Goal: Task Accomplishment & Management: Use online tool/utility

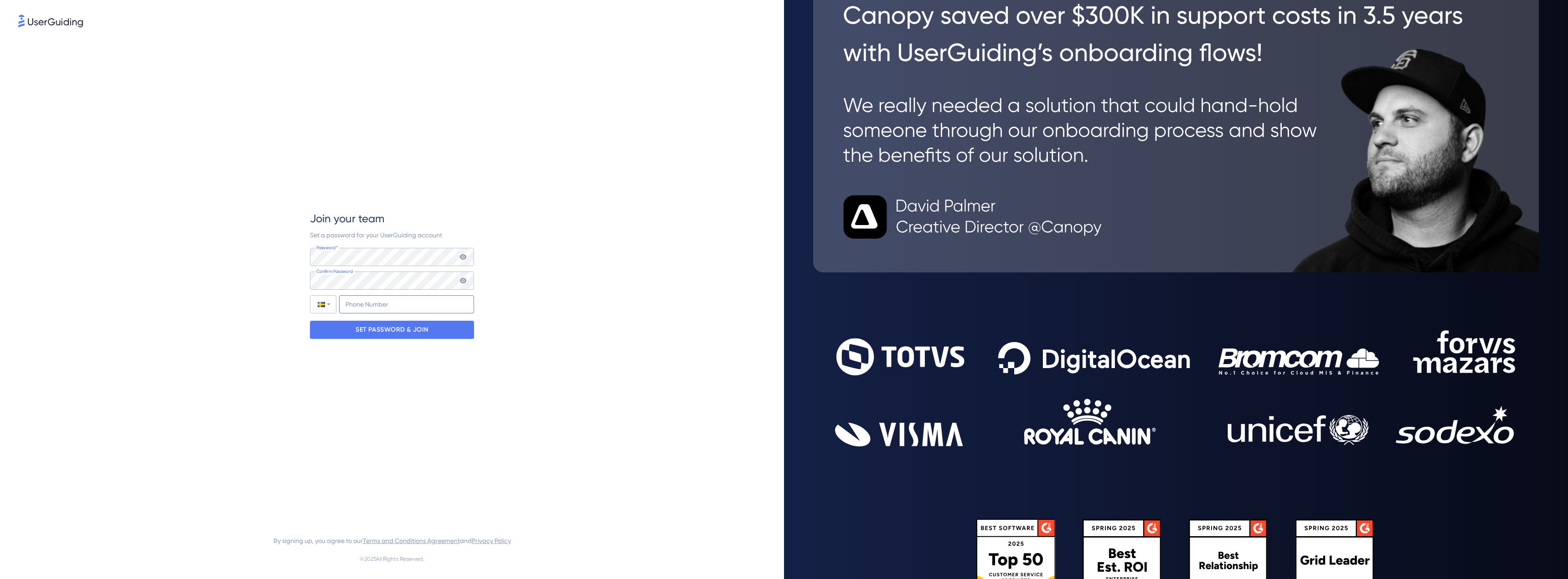
click at [429, 305] on input "+46" at bounding box center [407, 304] width 135 height 18
type input "+46 (702) 946-022"
click at [407, 330] on p "SET PASSWORD & JOIN" at bounding box center [392, 330] width 73 height 15
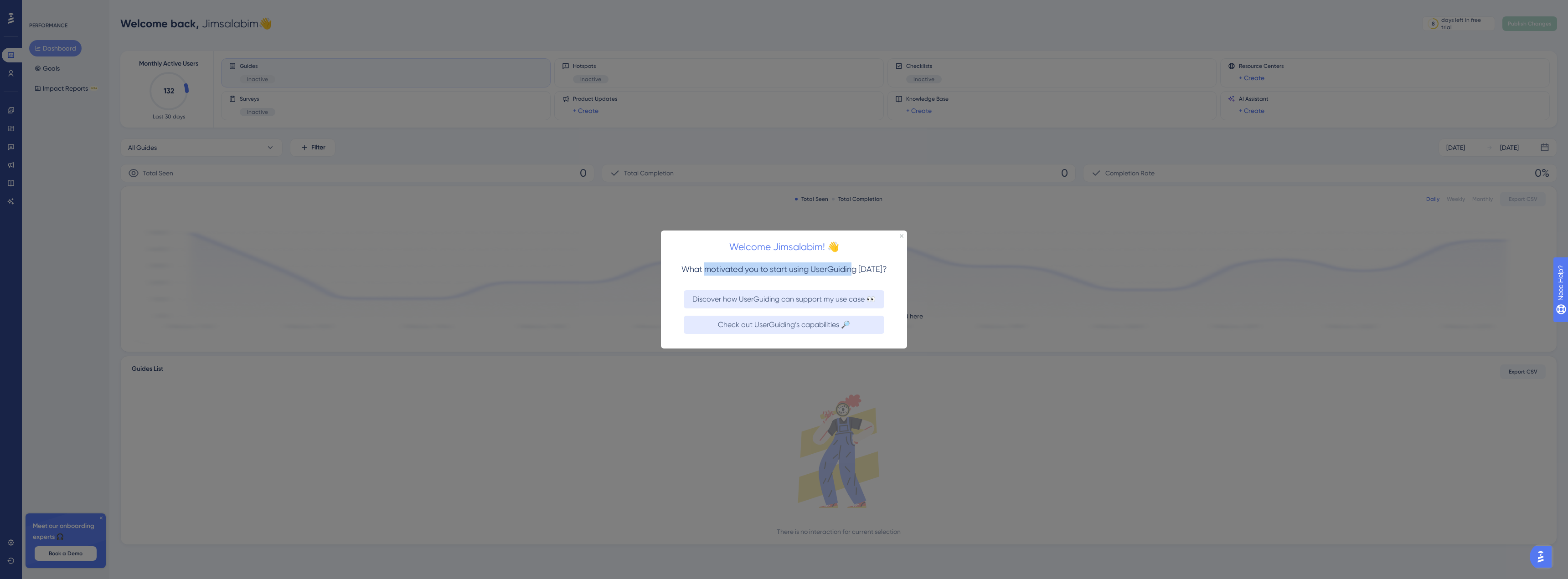
drag, startPoint x: 705, startPoint y: 273, endPoint x: 852, endPoint y: 272, distance: 147.0
click at [852, 272] on h3 "What motivated you to start using UserGuiding today?" at bounding box center [784, 269] width 217 height 13
click at [852, 272] on span "What motivated you to start using UserGuiding today?" at bounding box center [785, 269] width 206 height 10
drag, startPoint x: 688, startPoint y: 271, endPoint x: 875, endPoint y: 272, distance: 187.0
click at [875, 272] on span "What motivated you to start using UserGuiding today?" at bounding box center [785, 269] width 206 height 10
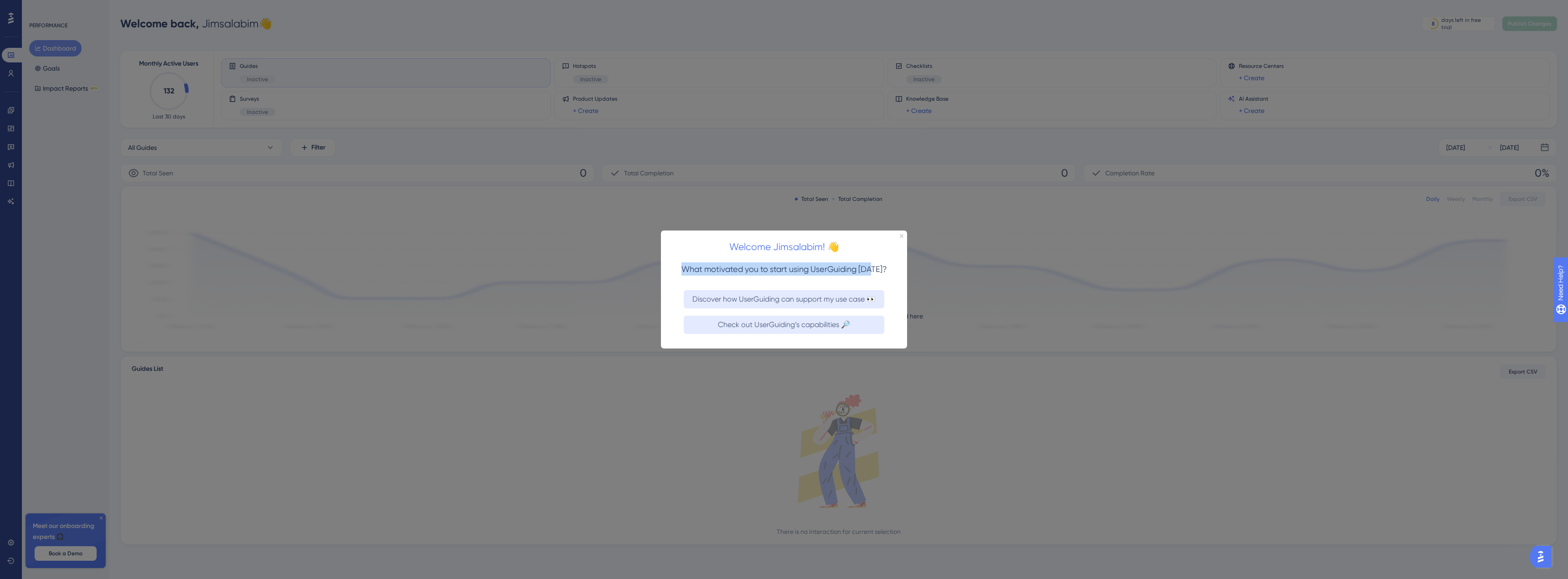
click at [875, 272] on span "What motivated you to start using UserGuiding today?" at bounding box center [785, 269] width 206 height 10
click at [903, 235] on icon "Close Preview" at bounding box center [901, 235] width 4 height 4
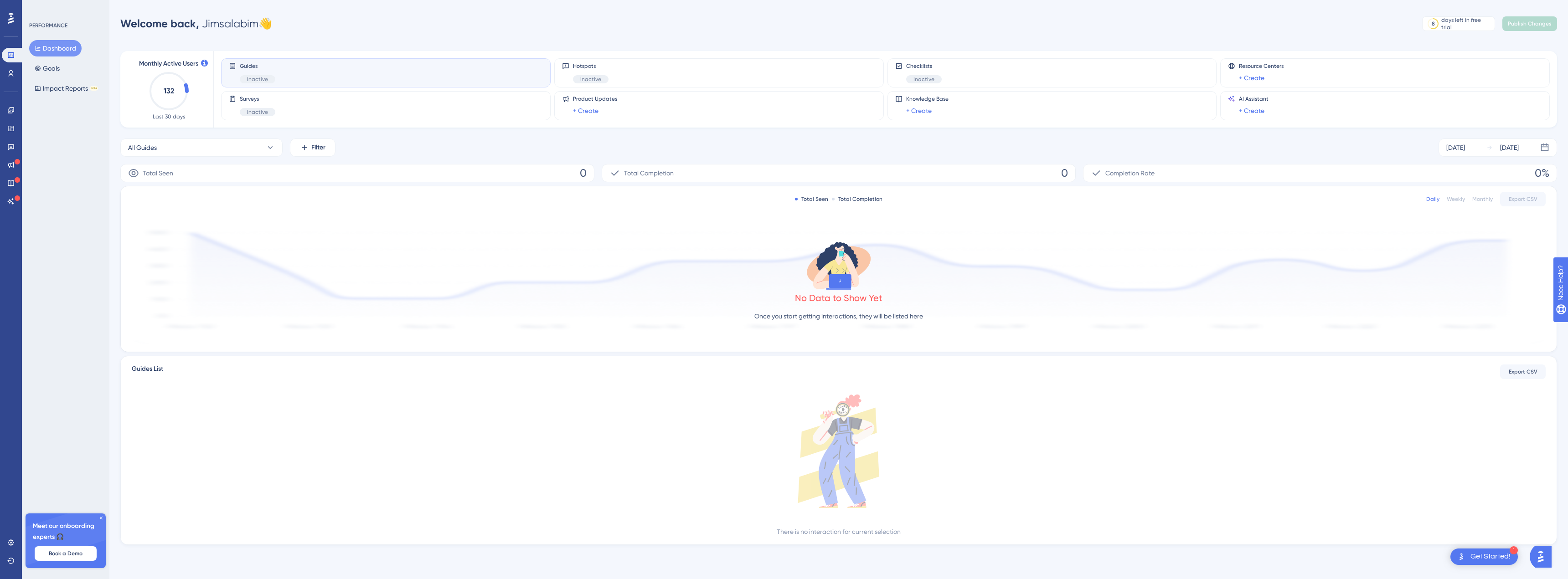
click at [98, 520] on div "Meet our onboarding experts 🎧 Book a Demo" at bounding box center [66, 541] width 80 height 55
click at [98, 517] on div "Meet our onboarding experts 🎧 Book a Demo" at bounding box center [66, 541] width 80 height 55
drag, startPoint x: 41, startPoint y: 533, endPoint x: 68, endPoint y: 538, distance: 27.5
click at [68, 538] on span "Meet our onboarding experts 🎧" at bounding box center [66, 532] width 66 height 22
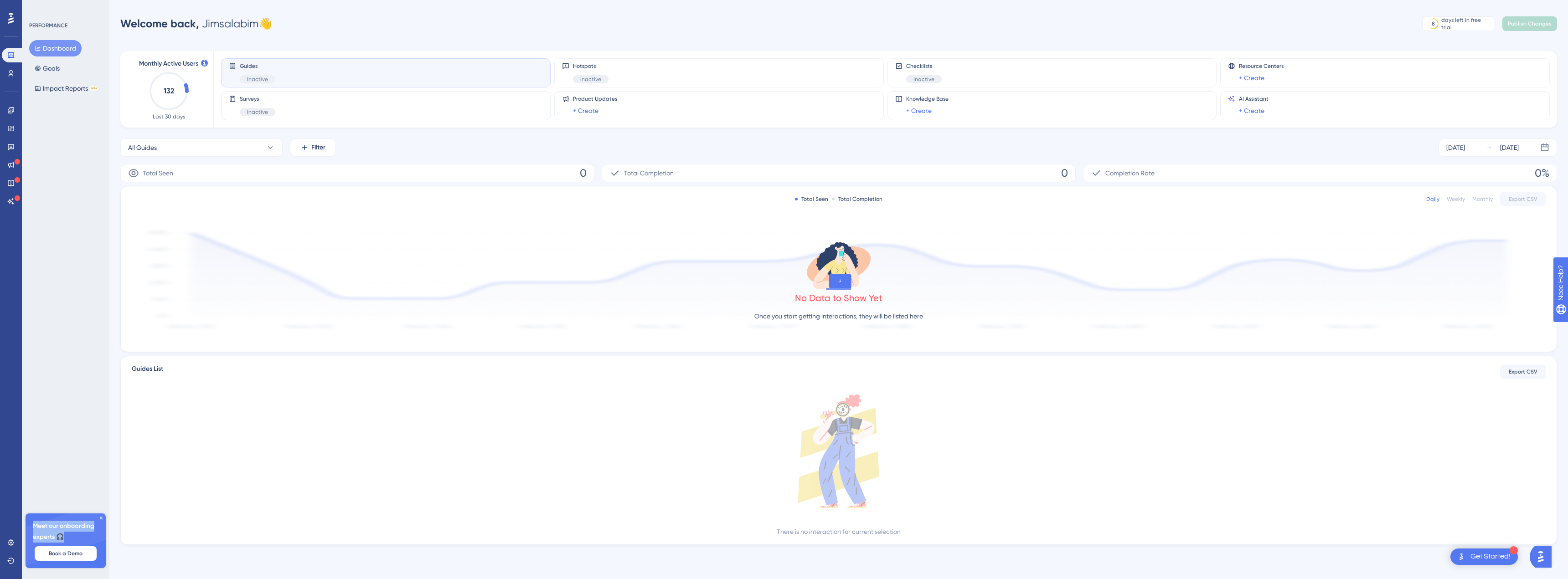
drag, startPoint x: 54, startPoint y: 536, endPoint x: 33, endPoint y: 527, distance: 22.8
click at [33, 527] on span "Meet our onboarding experts 🎧" at bounding box center [66, 532] width 66 height 22
click at [40, 527] on span "Meet our onboarding experts 🎧" at bounding box center [66, 532] width 66 height 22
click at [40, 528] on span "Meet our onboarding experts 🎧" at bounding box center [66, 532] width 66 height 22
click at [40, 528] on span "Meet our onboarding experts 🎧" at bounding box center [66, 532] width 66 height 22
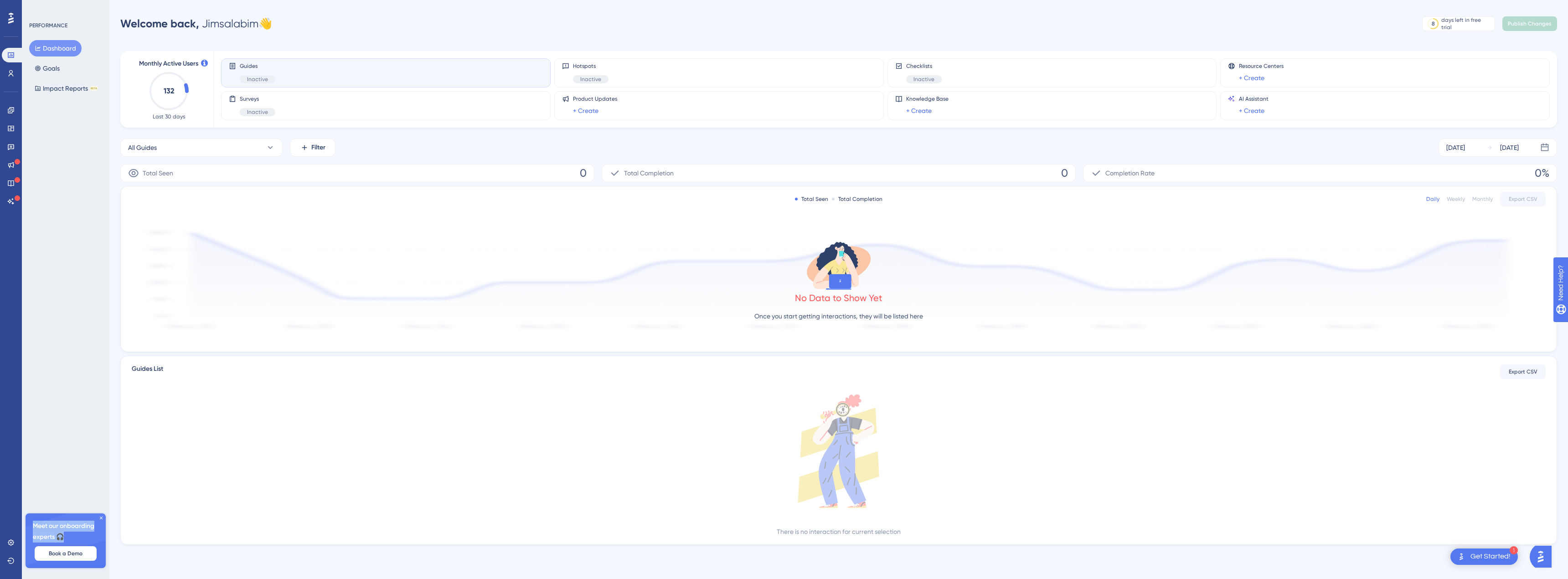
click at [76, 532] on span "Meet our onboarding experts 🎧" at bounding box center [66, 532] width 66 height 22
click at [71, 558] on button "Book a Demo" at bounding box center [66, 553] width 62 height 15
click at [64, 65] on button "Goals" at bounding box center [47, 68] width 36 height 16
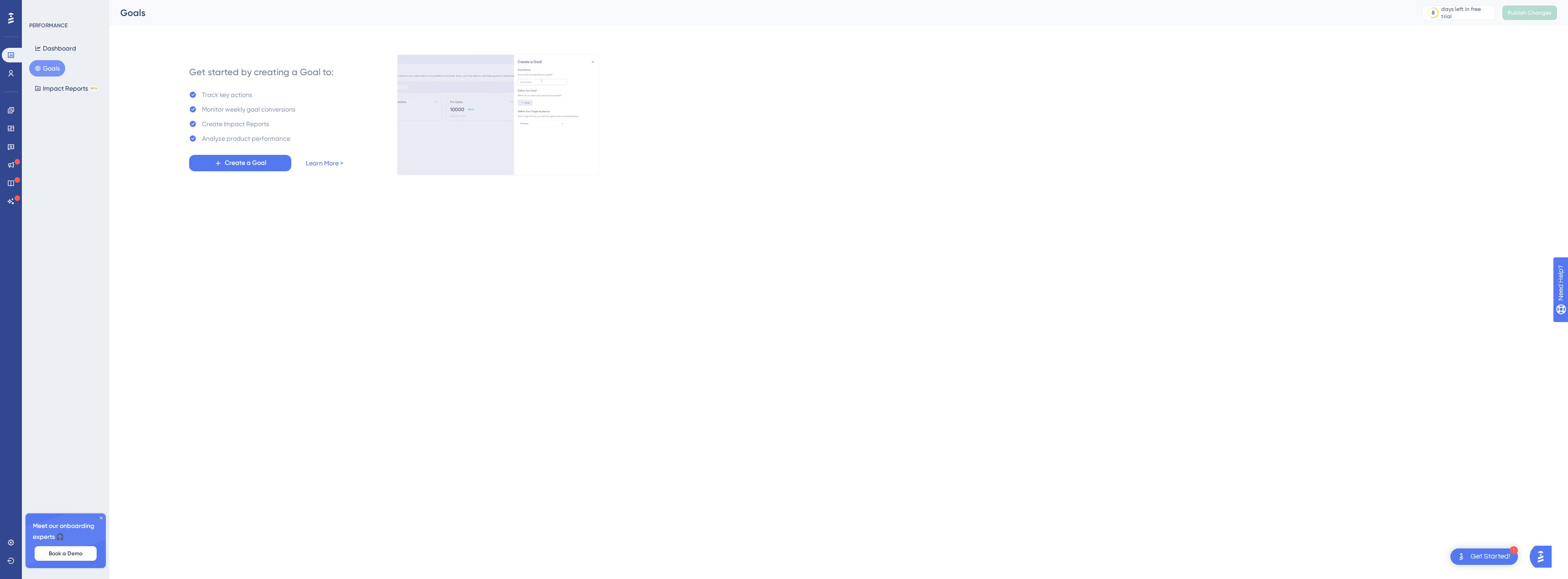
click at [46, 78] on div "Dashboard Goals Impact Reports BETA" at bounding box center [66, 68] width 74 height 57
click at [52, 89] on button "Impact Reports BETA" at bounding box center [66, 88] width 74 height 16
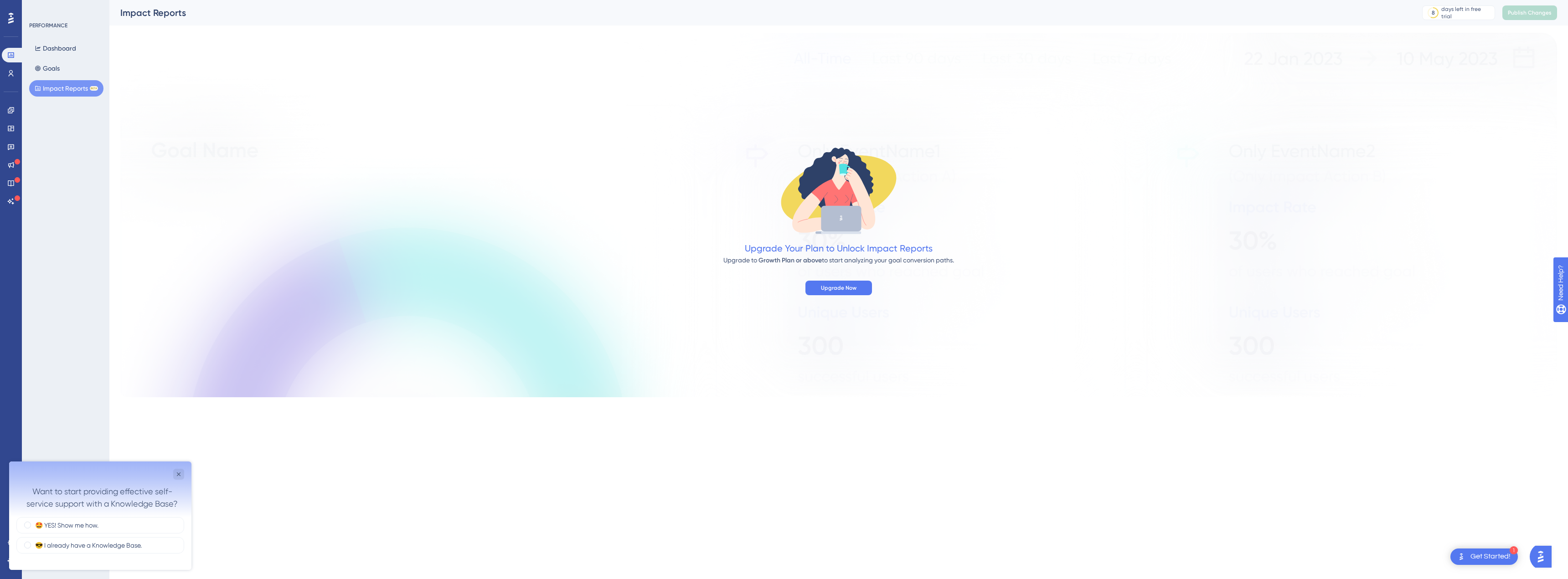
click at [44, 319] on div "PERFORMANCE Dashboard Goals Impact Reports BETA Meet our onboarding experts 🎧 B…" at bounding box center [66, 290] width 88 height 579
click at [75, 63] on div "Dashboard Goals Impact Reports BETA" at bounding box center [66, 68] width 74 height 57
click at [170, 337] on div "Upgrade Your Plan to Unlock Impact Reports Upgrade to Growth Plan or above to s…" at bounding box center [839, 215] width 1437 height 364
click at [83, 61] on div "Dashboard Goals Impact Reports BETA" at bounding box center [66, 68] width 74 height 57
click at [69, 66] on div "Dashboard Goals Impact Reports BETA" at bounding box center [66, 68] width 74 height 57
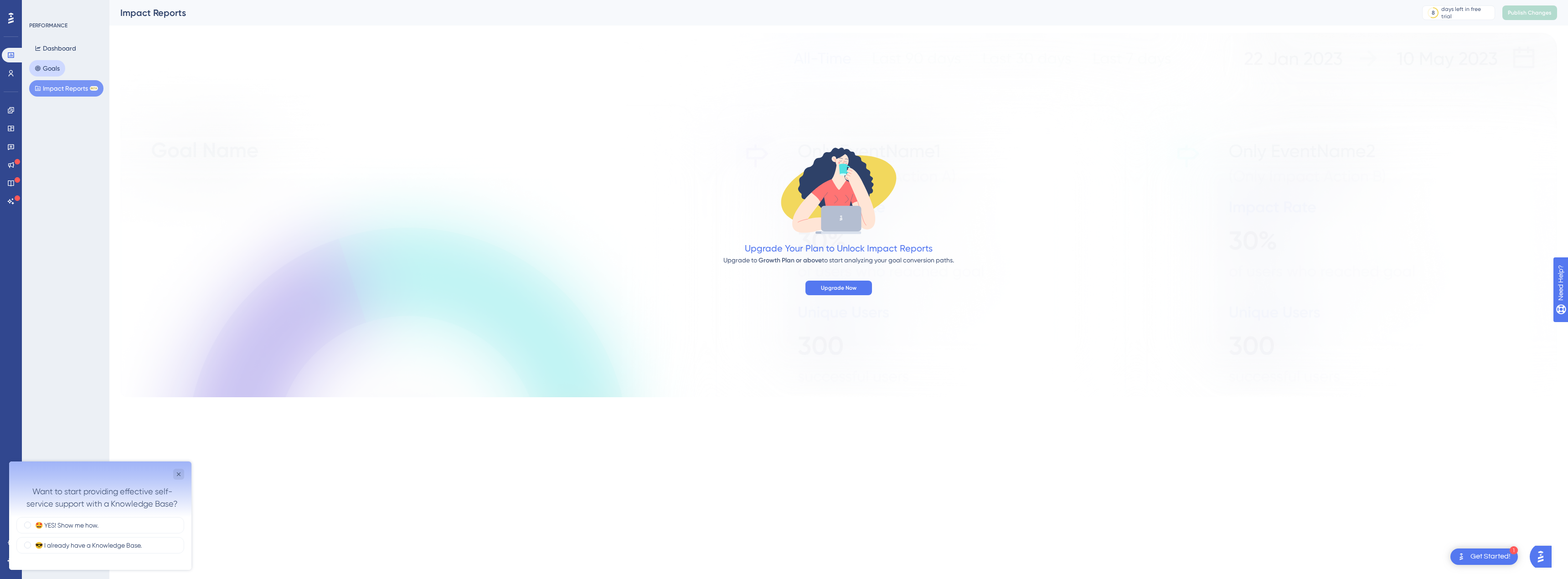
click at [55, 66] on button "Goals" at bounding box center [47, 68] width 36 height 16
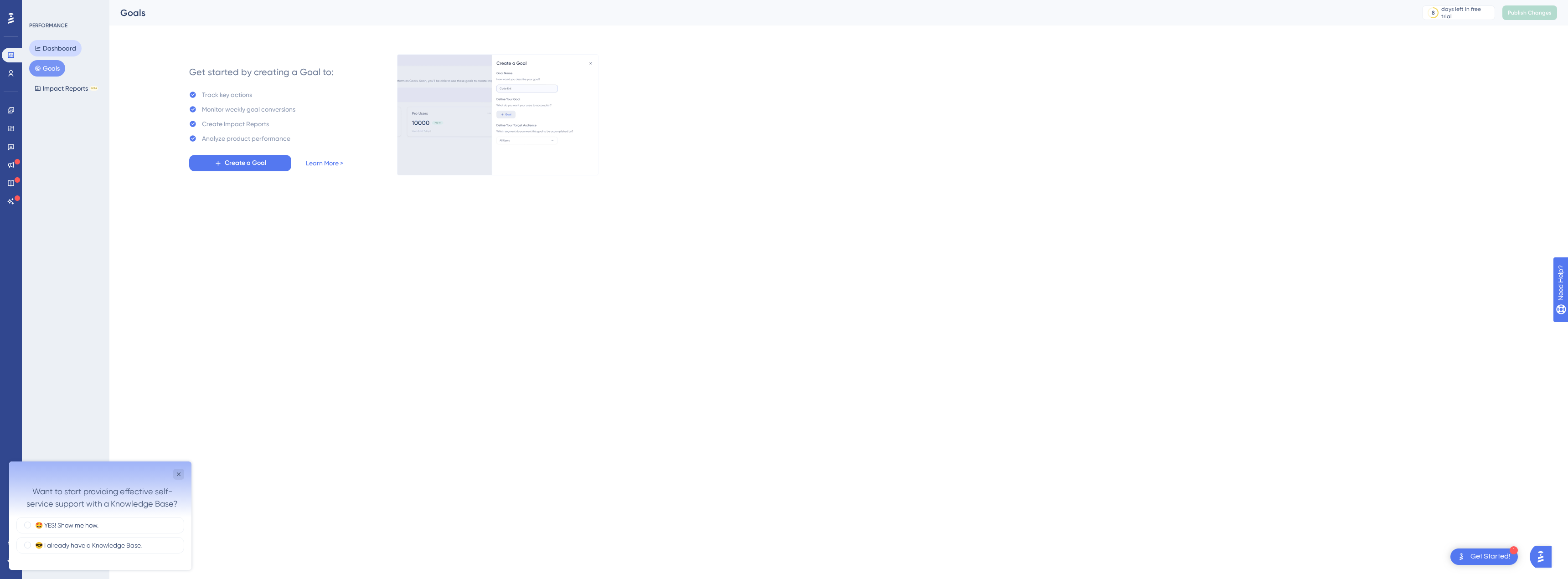
click at [61, 50] on button "Dashboard" at bounding box center [55, 48] width 52 height 16
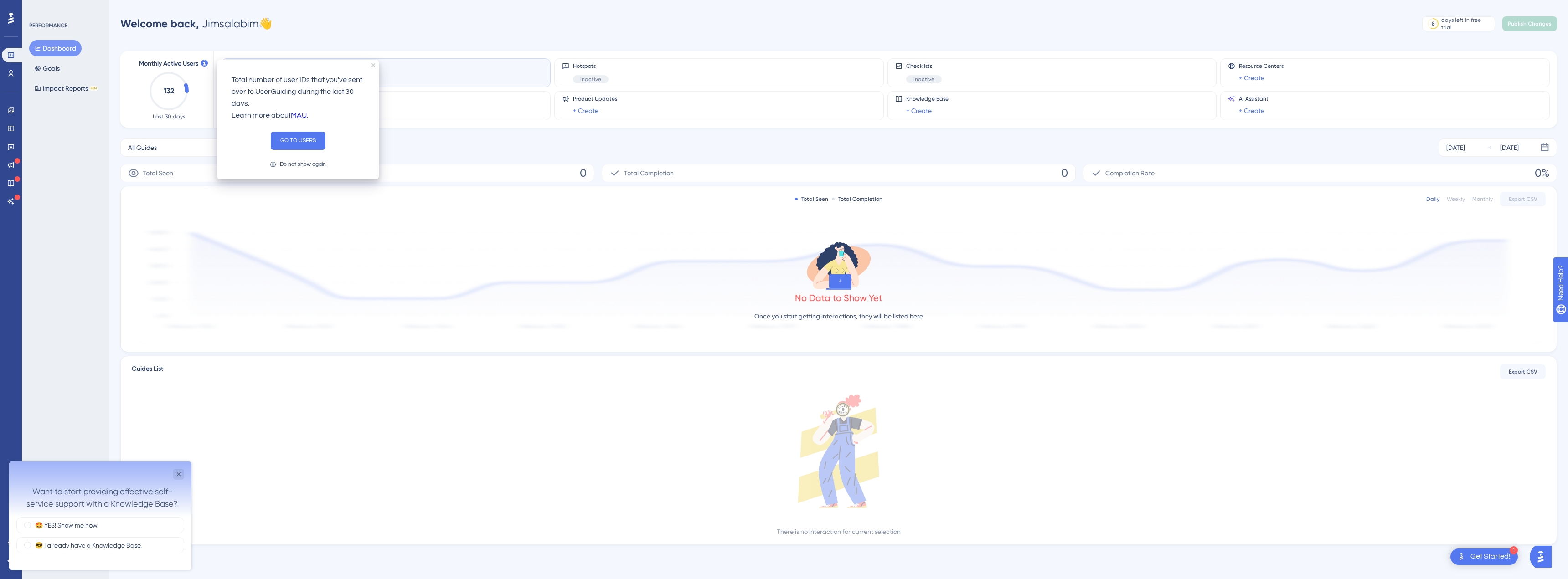
drag, startPoint x: 248, startPoint y: 92, endPoint x: 348, endPoint y: 106, distance: 101.0
click at [348, 106] on p "Total number of user IDs that you've sent over to UserGuiding during the last 3…" at bounding box center [298, 92] width 133 height 35
click at [169, 88] on text "132" at bounding box center [169, 91] width 10 height 9
drag, startPoint x: 159, startPoint y: 92, endPoint x: 178, endPoint y: 93, distance: 19.0
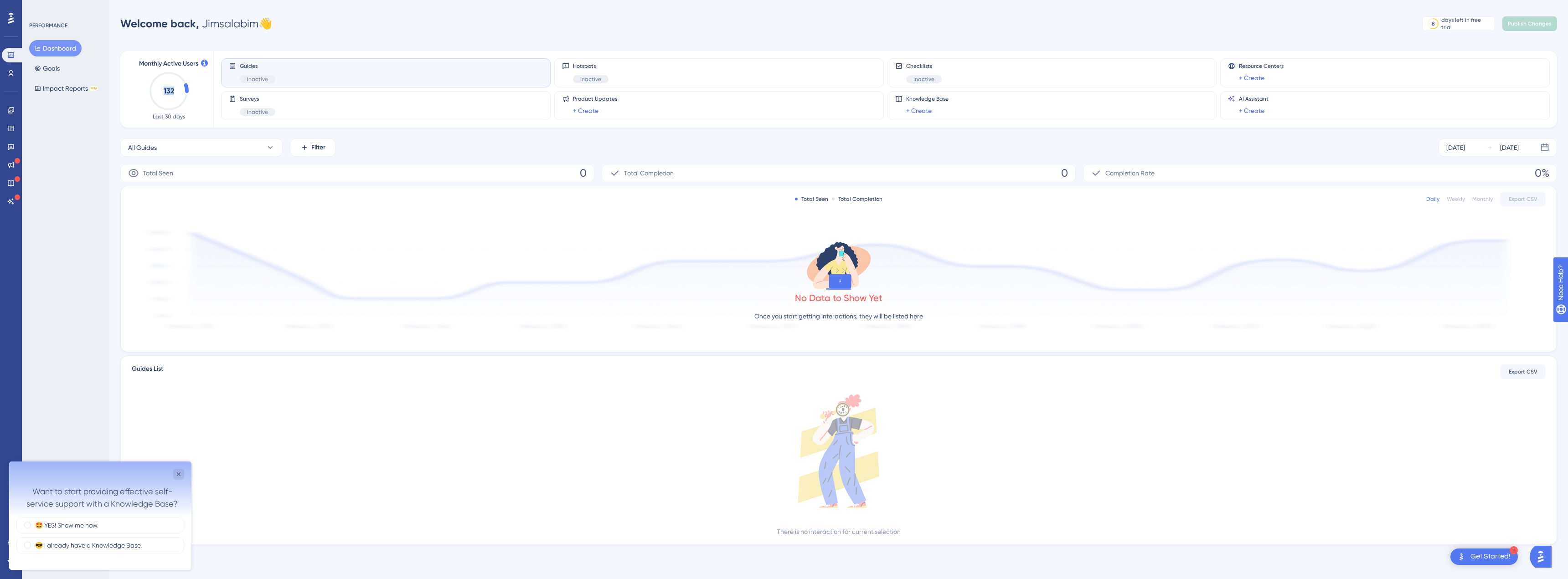
click at [178, 93] on icon "132" at bounding box center [169, 91] width 40 height 40
click at [51, 70] on button "Goals" at bounding box center [47, 68] width 36 height 16
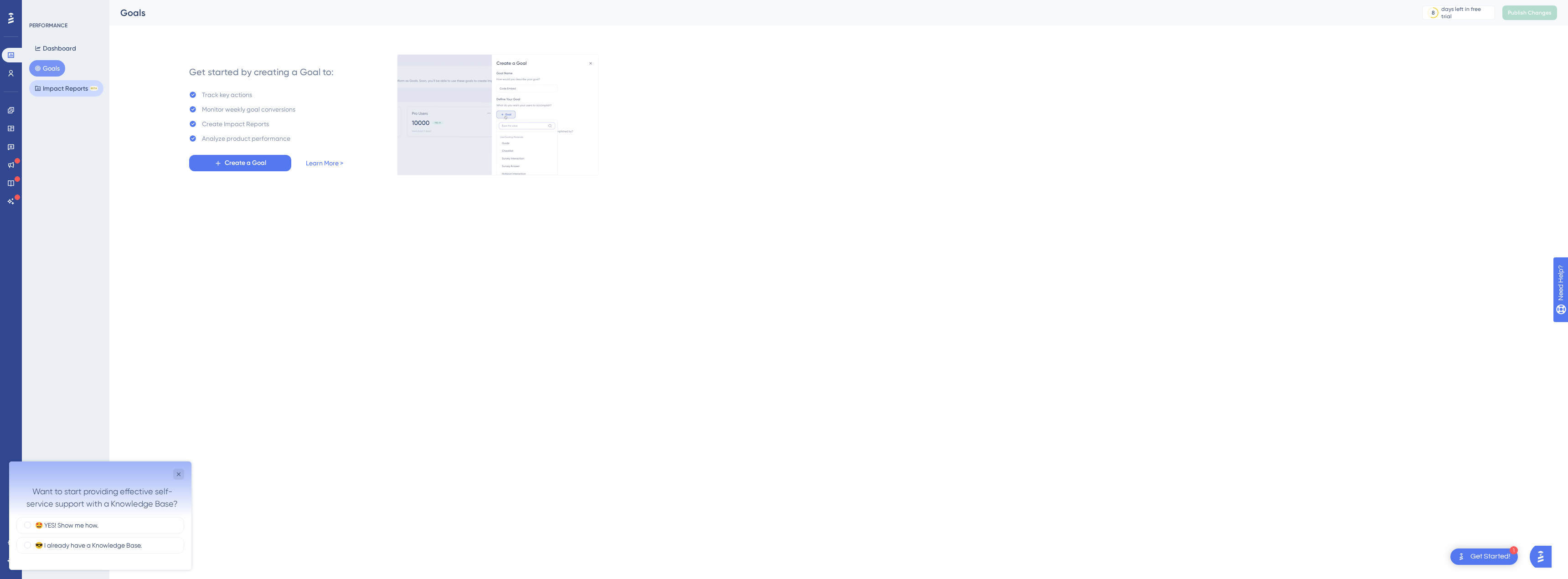
click at [54, 87] on button "Impact Reports BETA" at bounding box center [66, 88] width 74 height 16
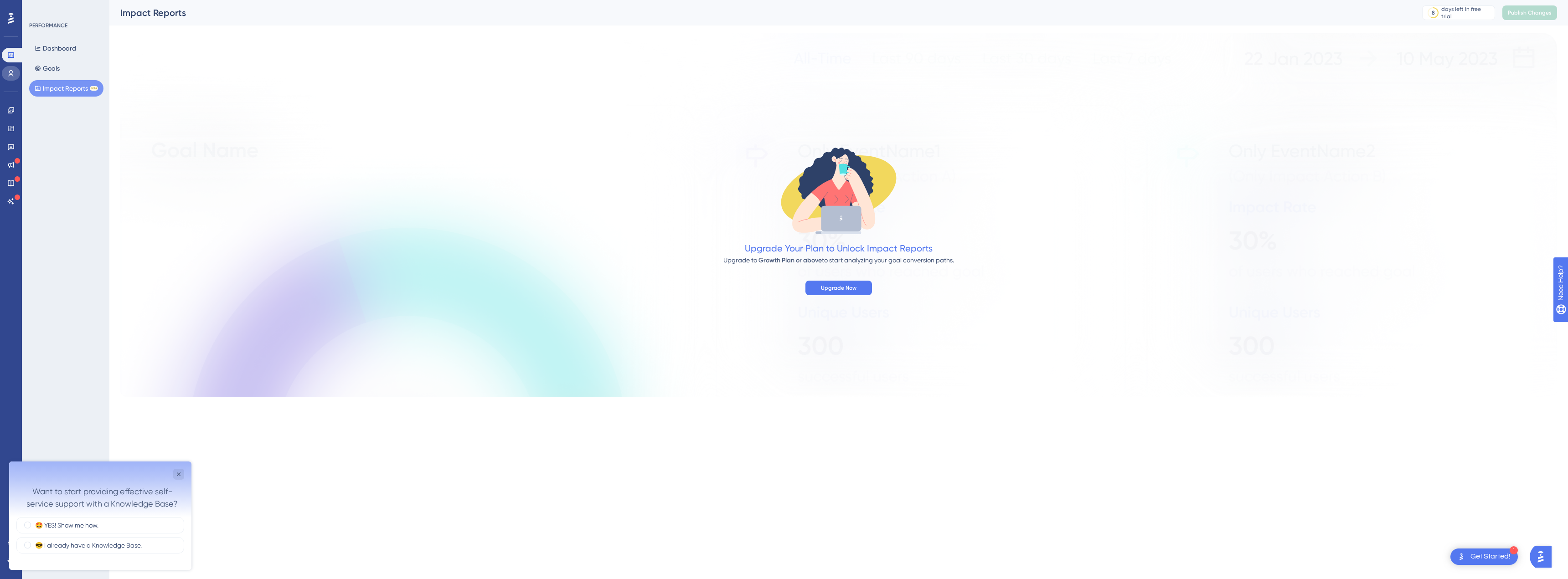
click at [6, 79] on link at bounding box center [11, 74] width 18 height 15
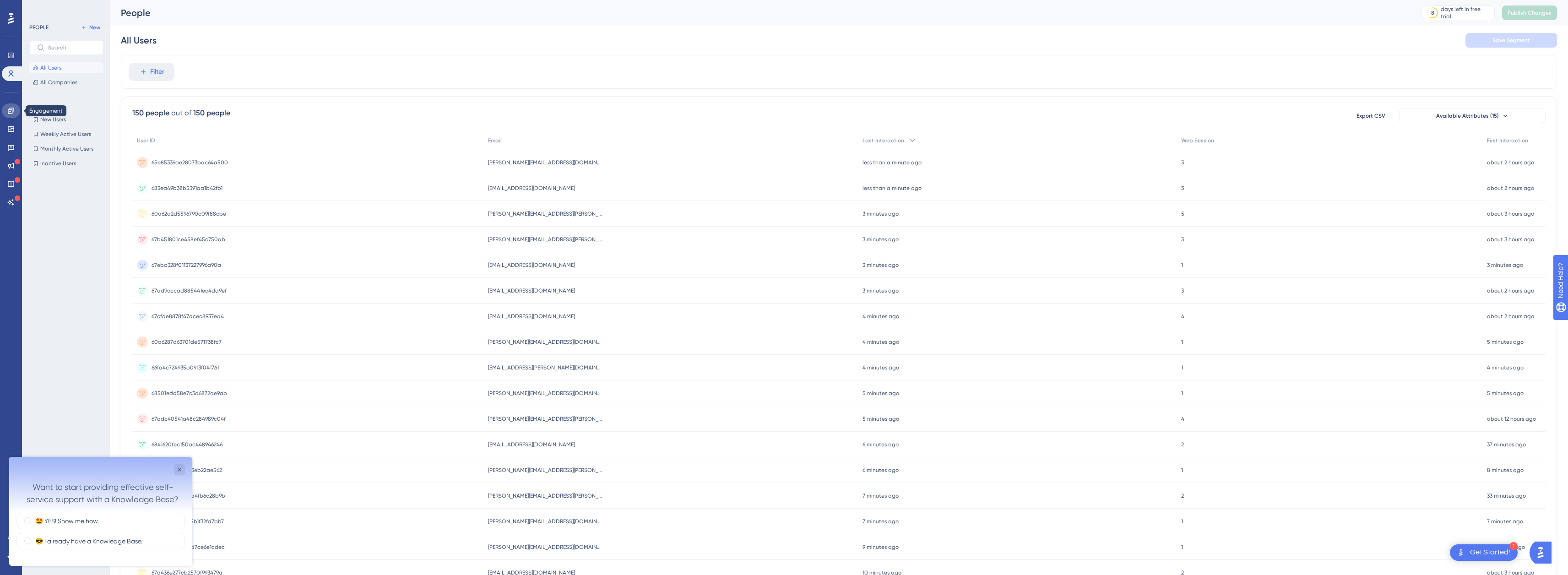
click at [14, 110] on icon at bounding box center [11, 111] width 7 height 7
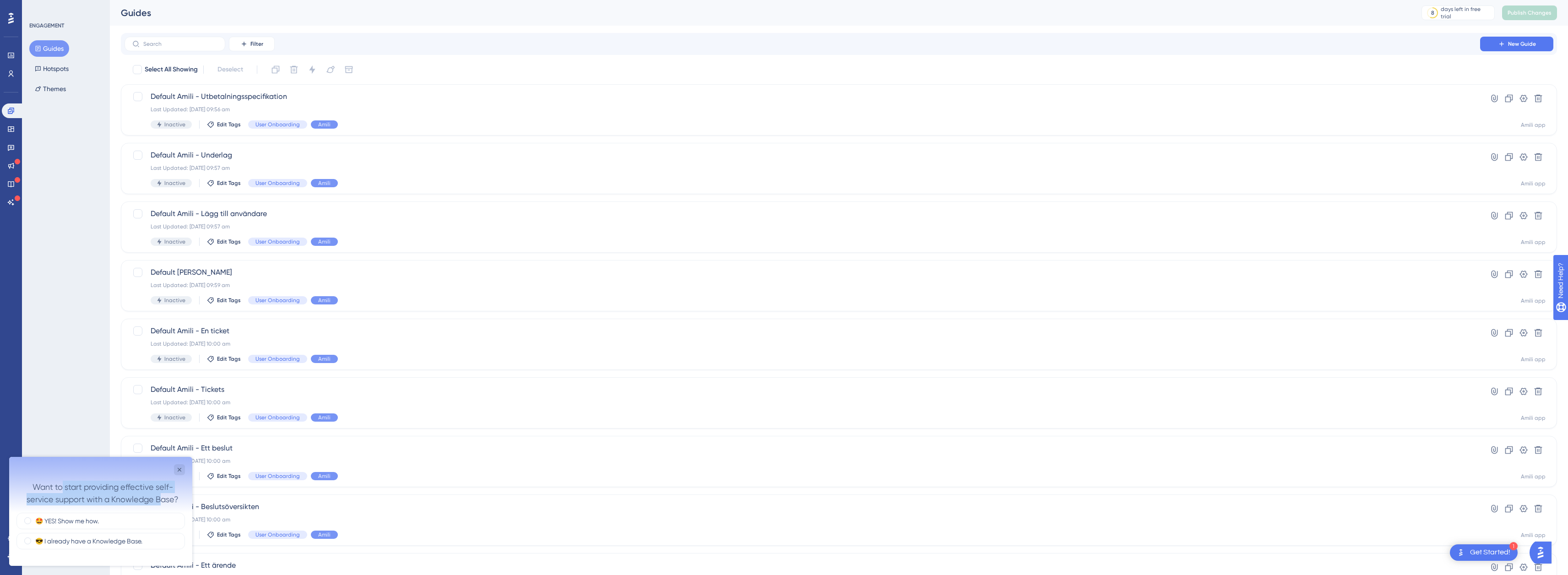
drag, startPoint x: 64, startPoint y: 482, endPoint x: 163, endPoint y: 496, distance: 100.0
click at [163, 496] on div "Want to start providing effective self-service support with a Knowledge Base?" at bounding box center [103, 493] width 165 height 24
drag, startPoint x: 182, startPoint y: 469, endPoint x: 154, endPoint y: 502, distance: 43.3
click at [155, 496] on div "Want to start providing effective self-service support with a Knowledge Base?" at bounding box center [101, 484] width 183 height 56
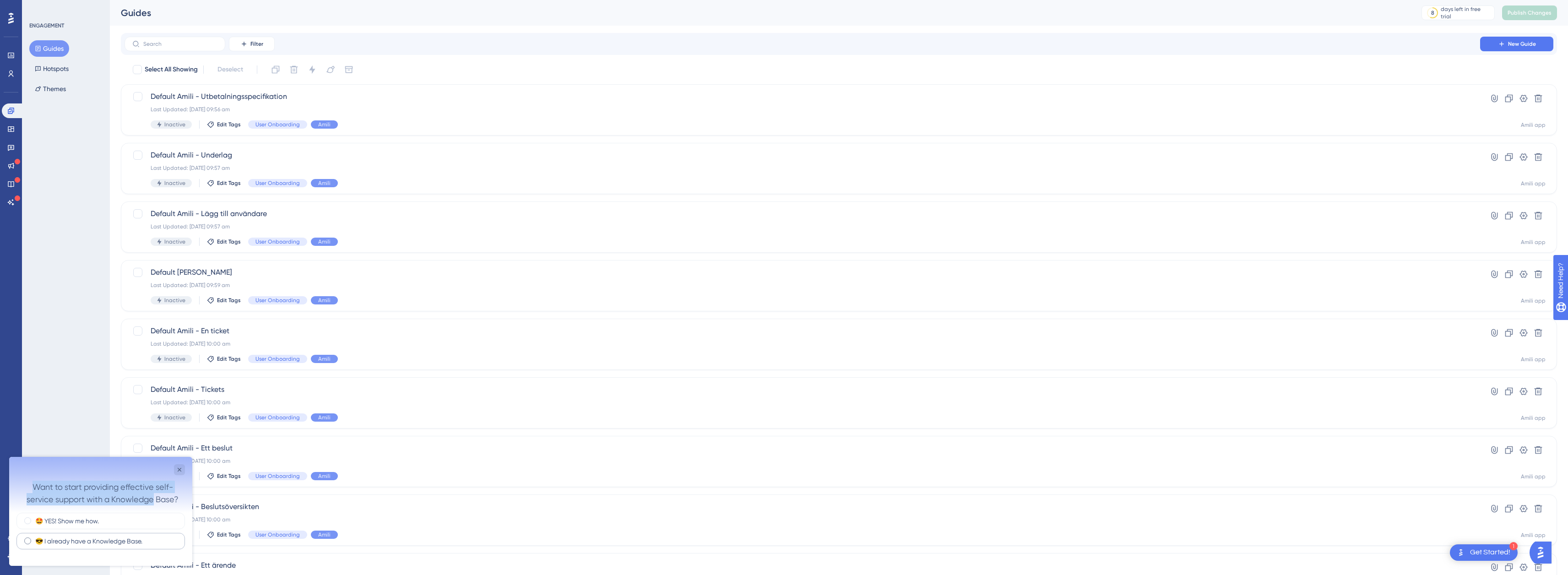
click at [142, 538] on label "😎 I already have a Knowledge Base." at bounding box center [89, 541] width 107 height 9
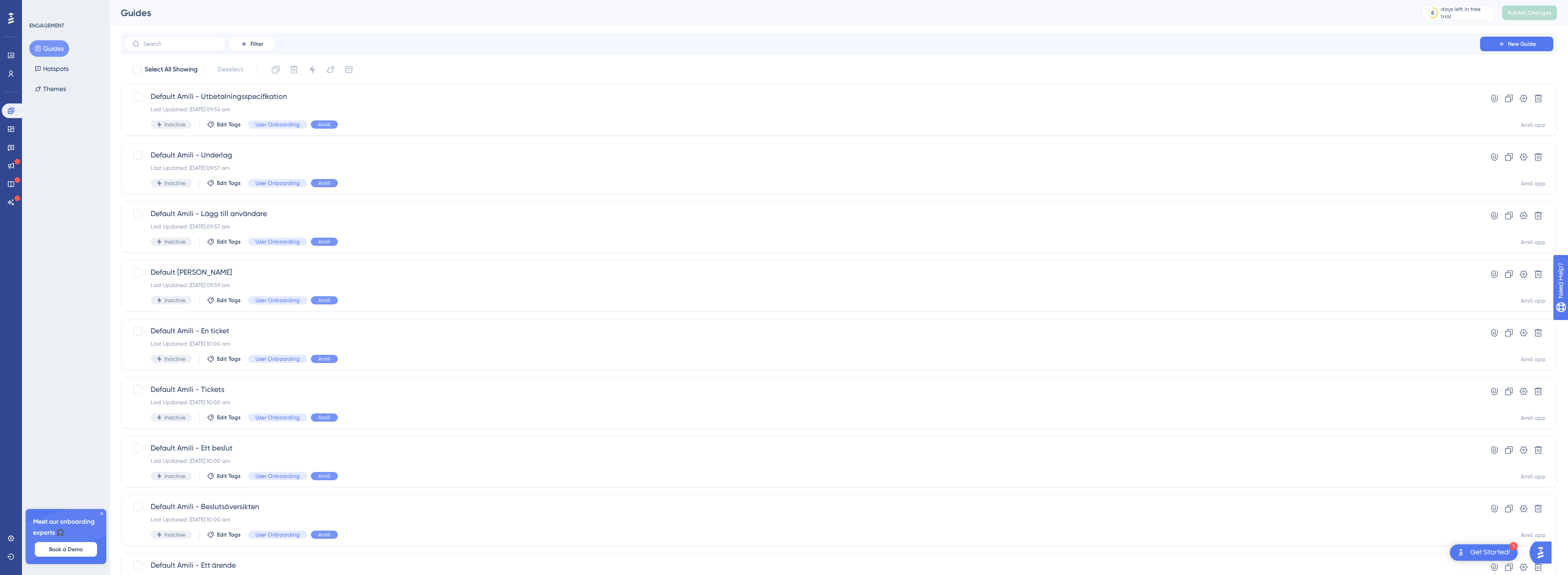
click at [73, 466] on div "ENGAGEMENT Guides Hotspots Themes Meet our onboarding experts 🎧 Book a Demo Upg…" at bounding box center [66, 287] width 88 height 575
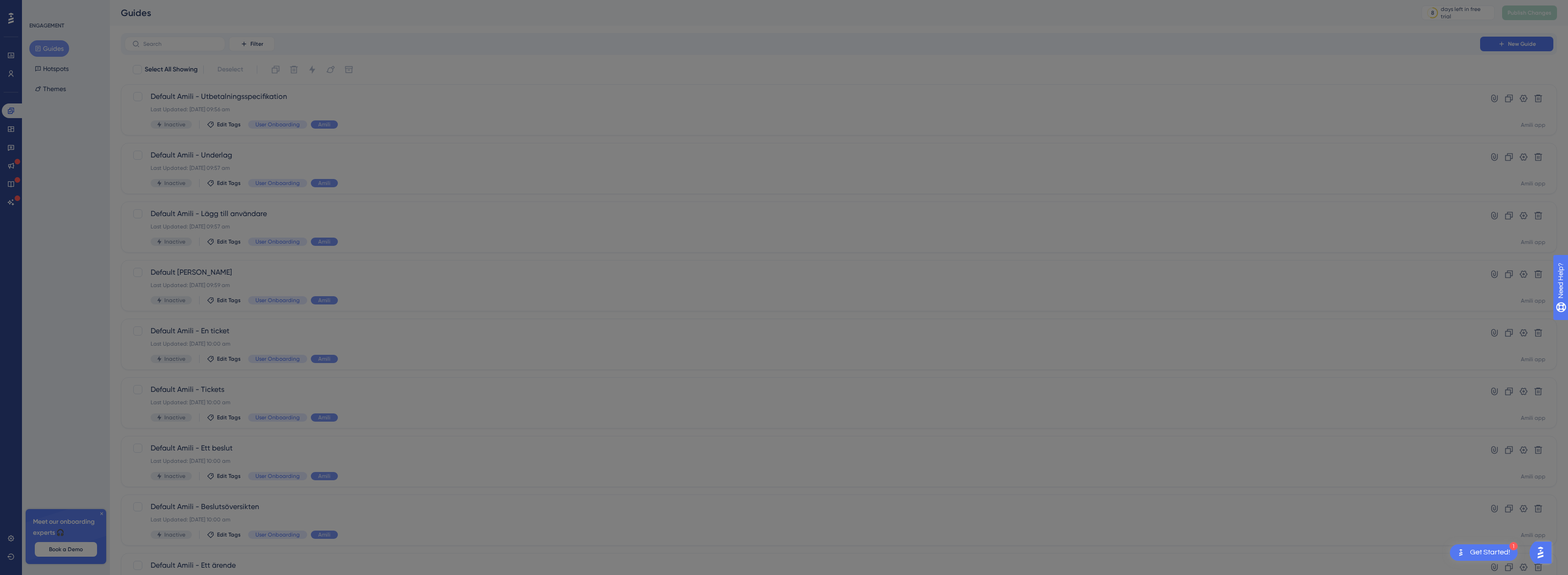
click at [99, 515] on div "Save money by losing your current tool and easily migrating your Knowledge Base…" at bounding box center [787, 291] width 1575 height 582
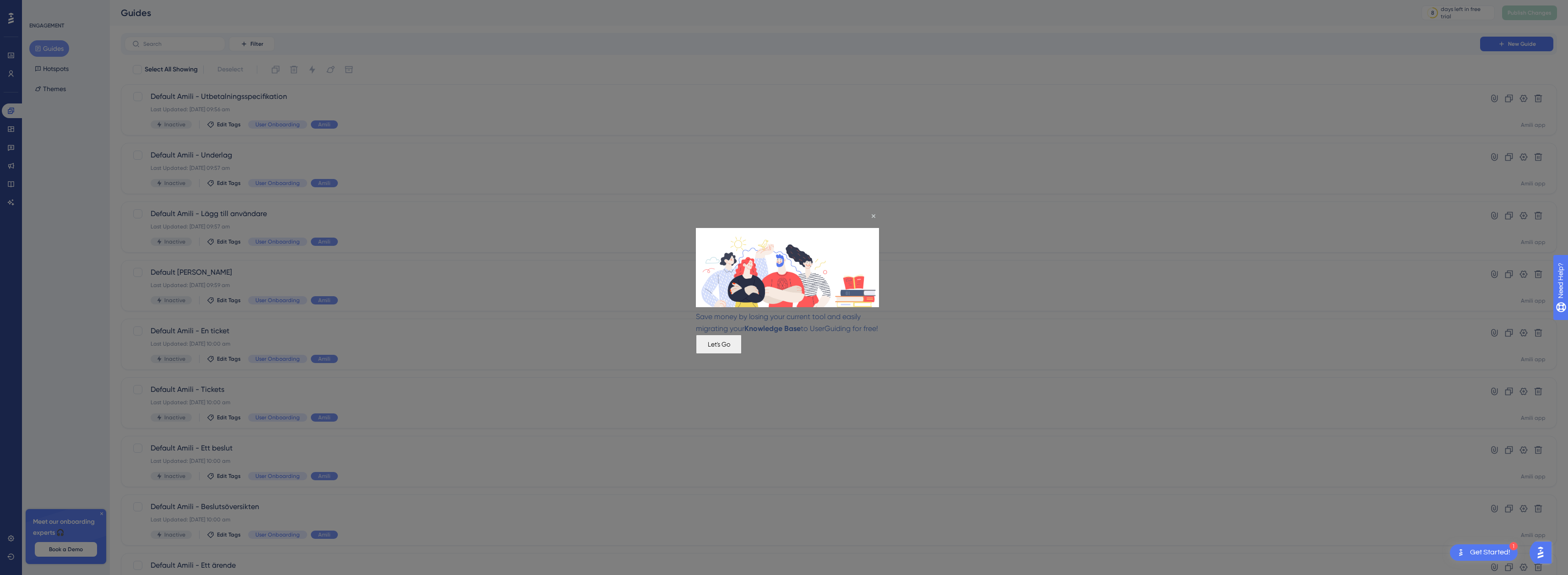
drag, startPoint x: 728, startPoint y: 303, endPoint x: 759, endPoint y: 324, distance: 37.4
click at [759, 324] on p "Save money by losing your current tool and easily migrating your Knowledge Base…" at bounding box center [787, 322] width 183 height 24
click at [759, 324] on p "Save money by losing your current tool and easily migrating your Knowledge Base…" at bounding box center [787, 322] width 183 height 24
click at [875, 216] on icon "Close Preview" at bounding box center [874, 216] width 4 height 4
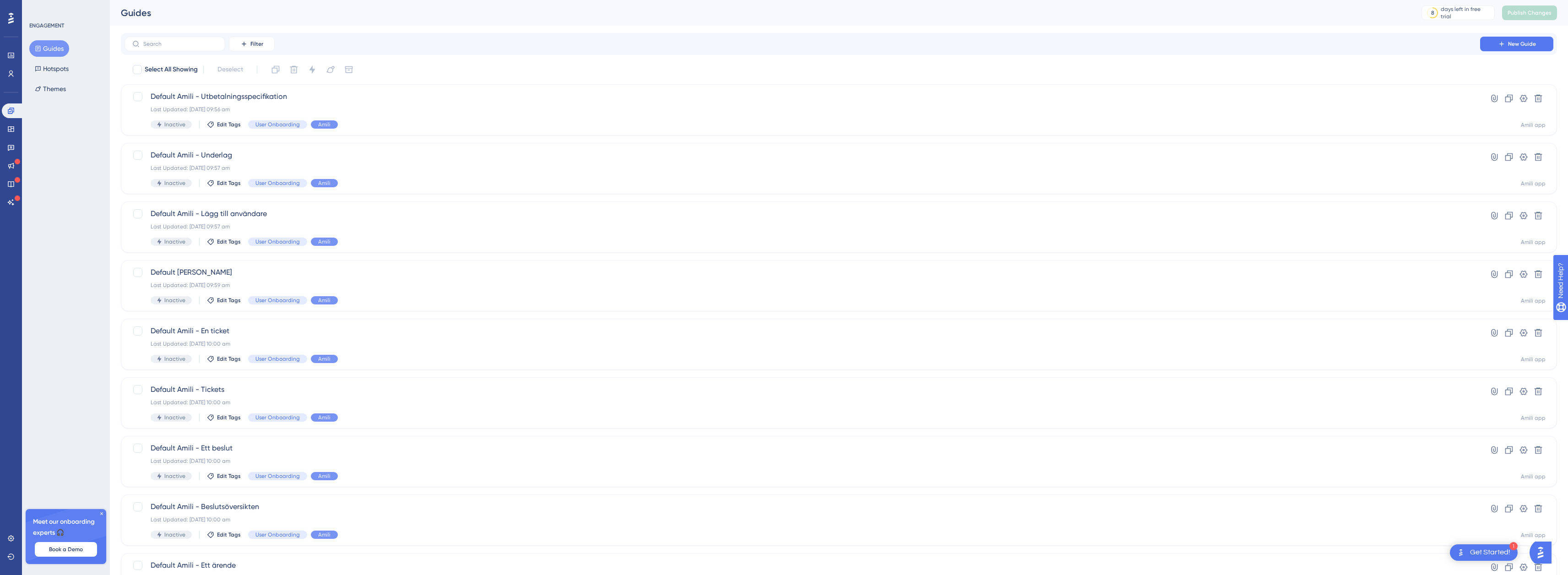
click at [95, 192] on div "ENGAGEMENT Guides Hotspots Themes Meet our onboarding experts 🎧 Book a Demo Upg…" at bounding box center [66, 287] width 88 height 575
click at [221, 96] on span "Default Amili - Utbetalningsspecifikation" at bounding box center [802, 97] width 1303 height 11
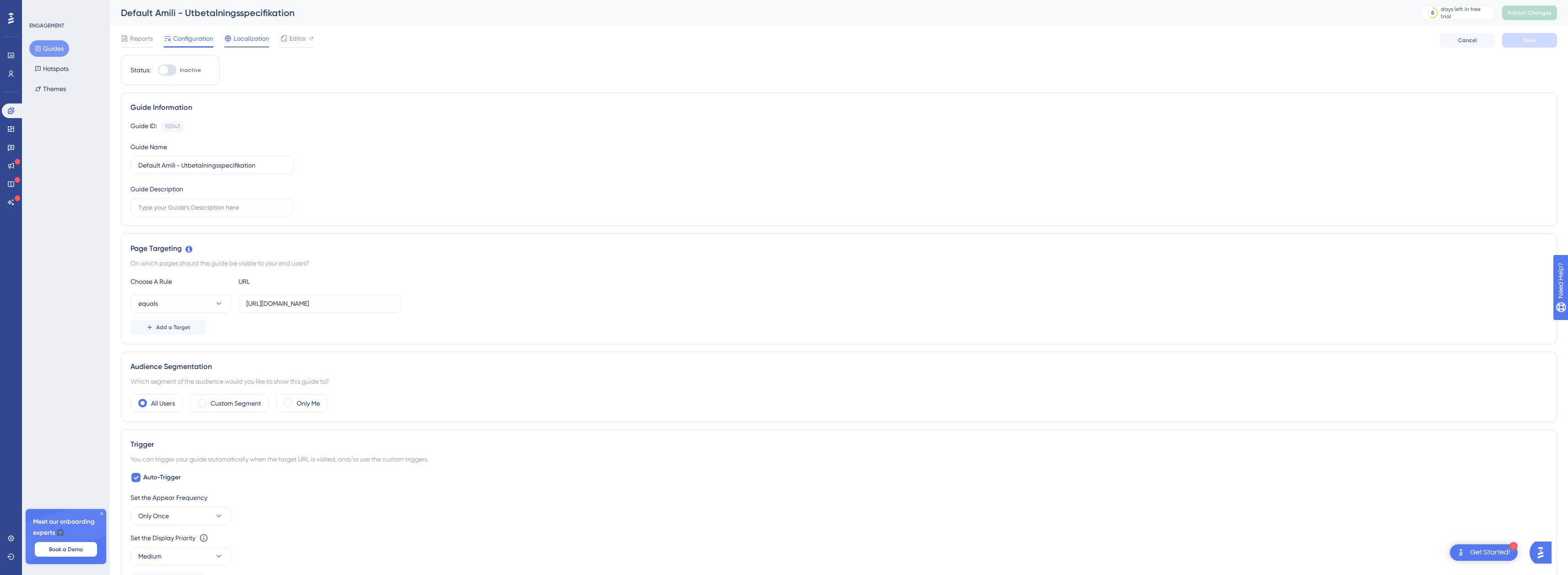
click at [242, 37] on span "Localization" at bounding box center [251, 38] width 35 height 11
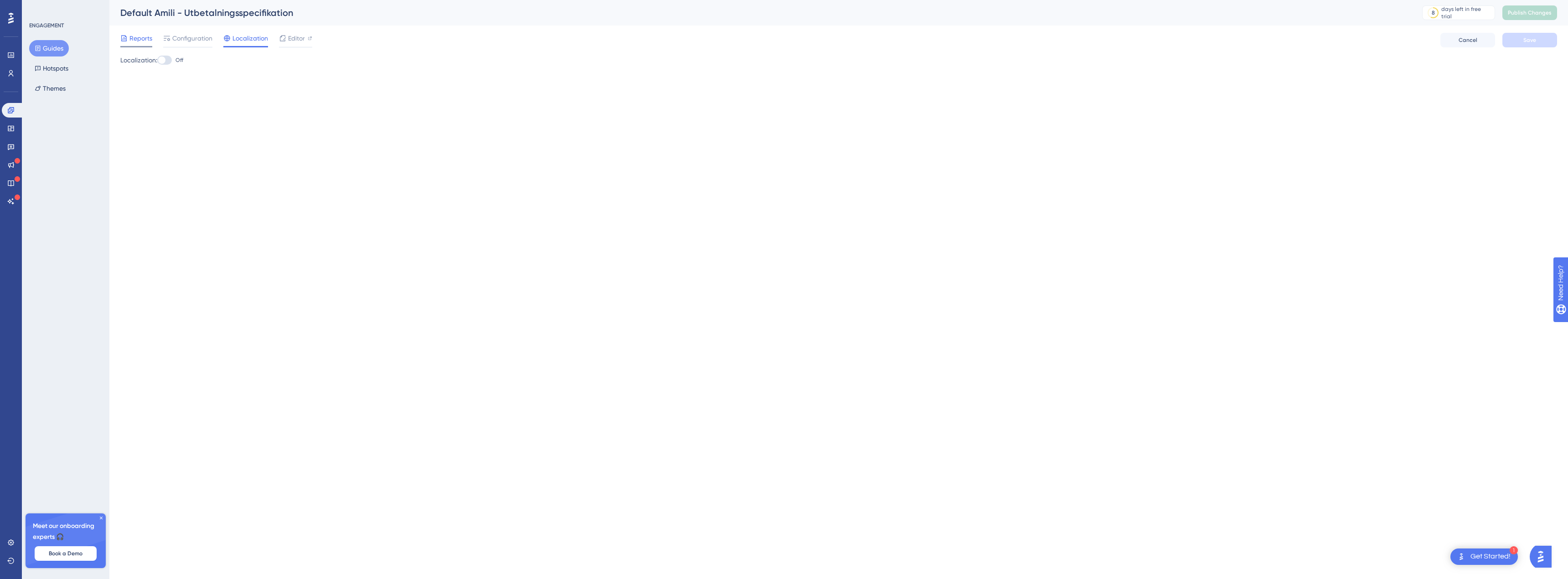
click at [150, 47] on div at bounding box center [136, 47] width 32 height 1
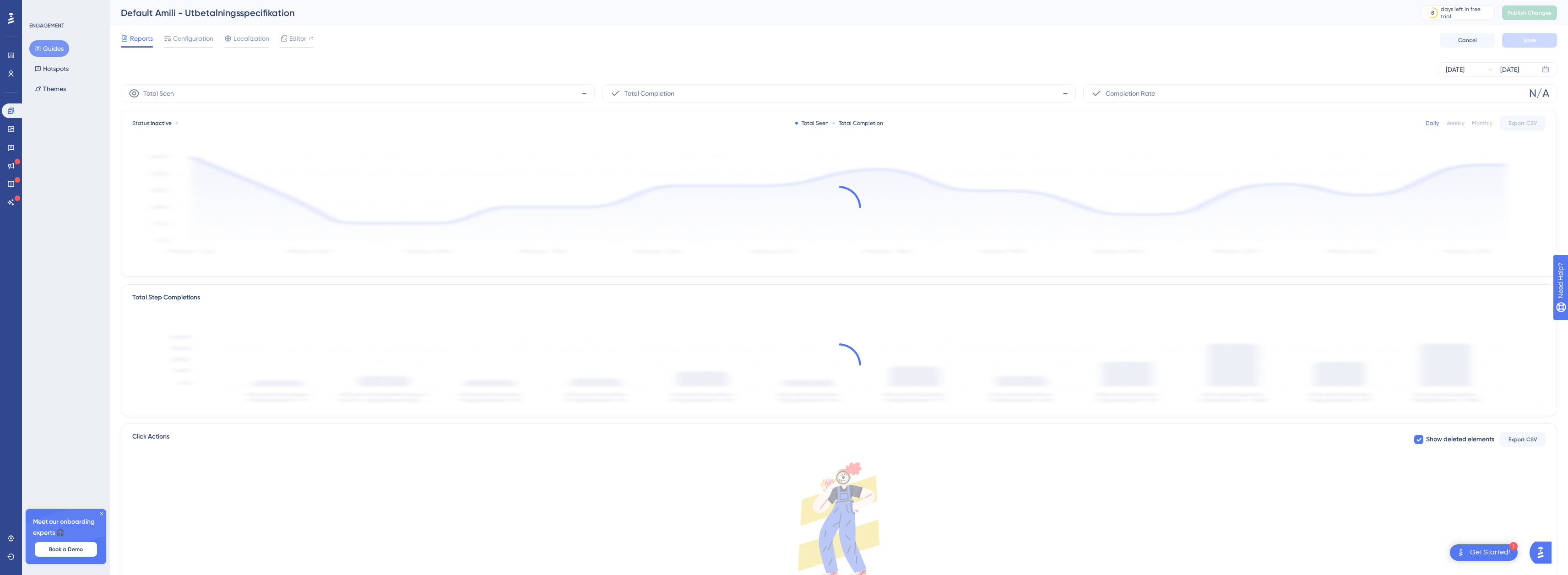
click at [150, 42] on span "Reports" at bounding box center [141, 38] width 23 height 11
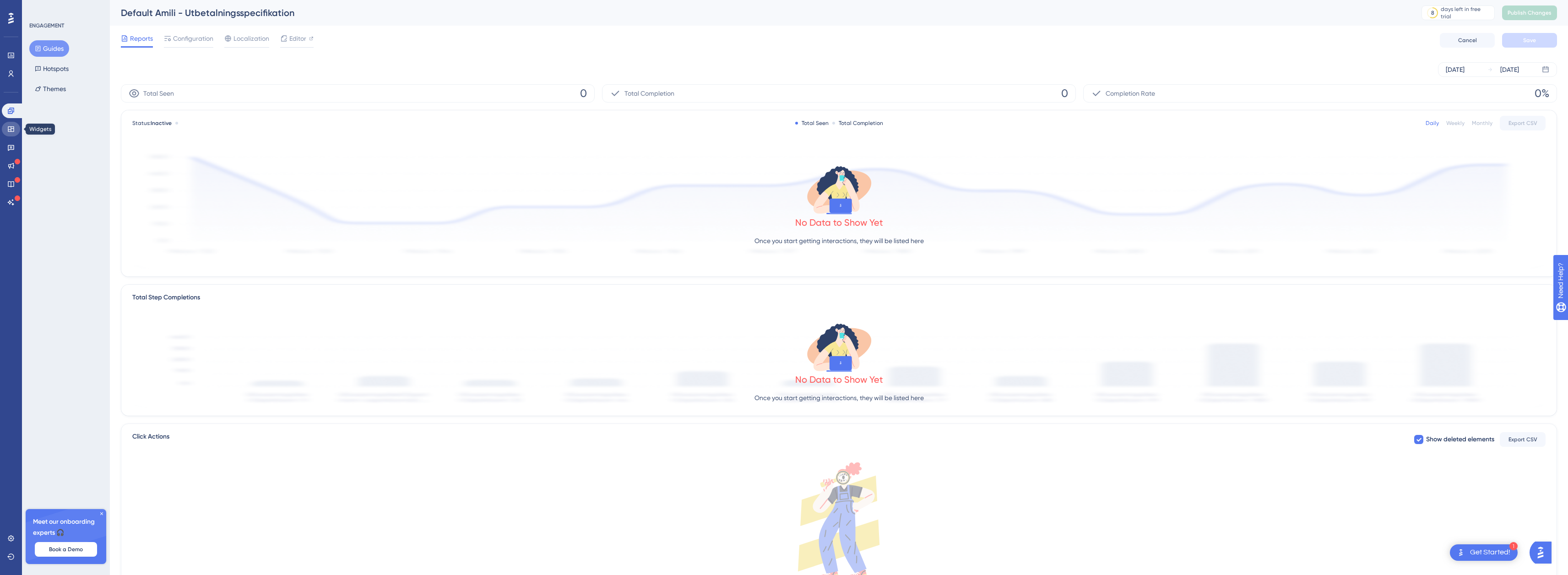
click at [6, 129] on link at bounding box center [11, 129] width 18 height 15
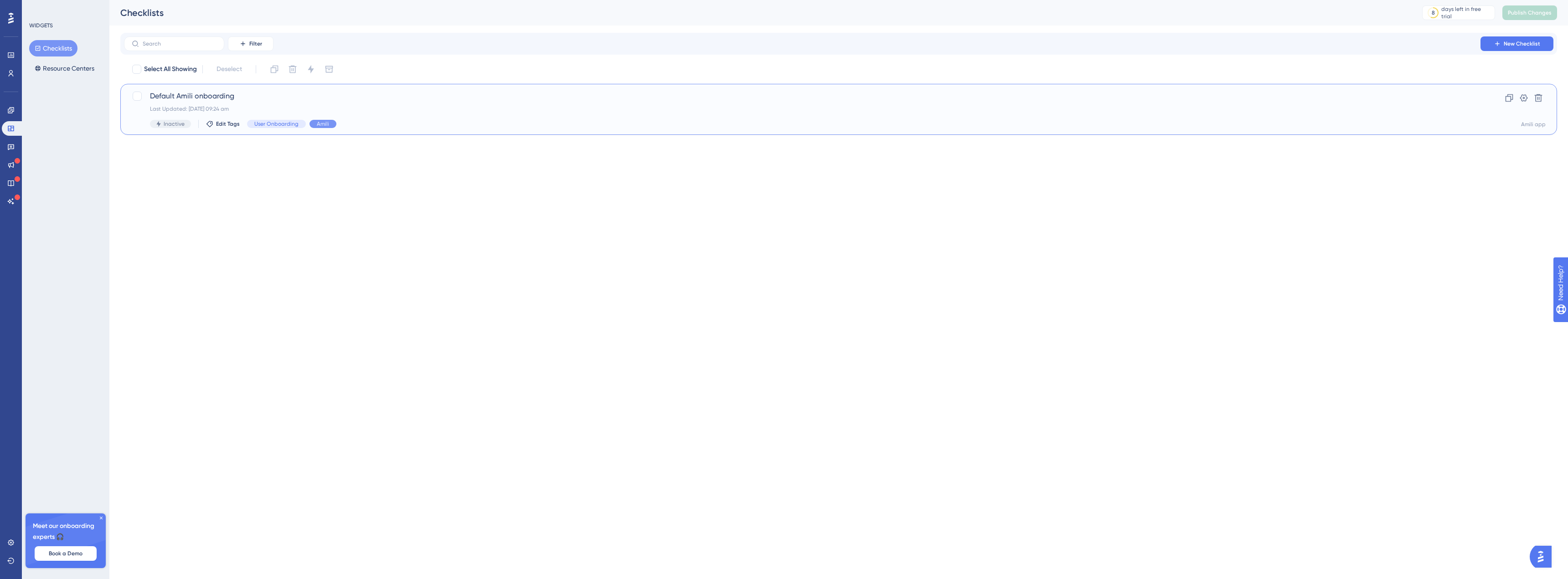
click at [185, 97] on span "Default Amili onboarding" at bounding box center [802, 96] width 1304 height 11
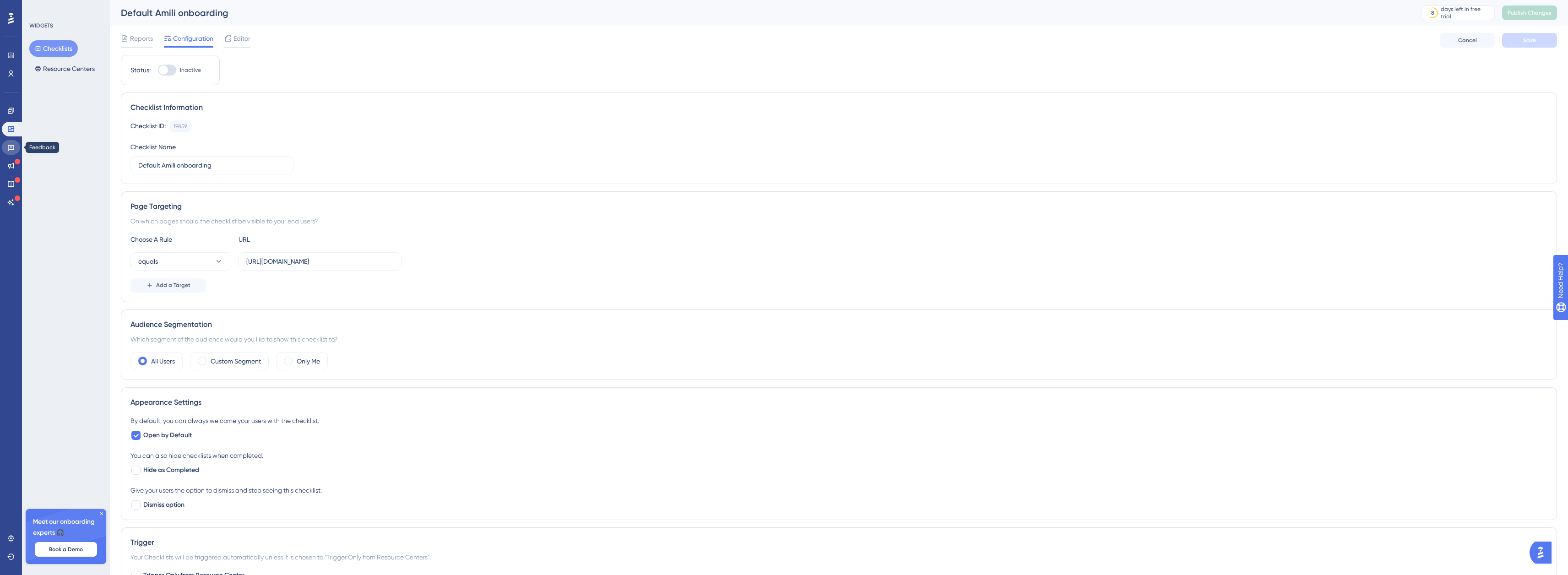
click at [2, 148] on link at bounding box center [11, 147] width 18 height 15
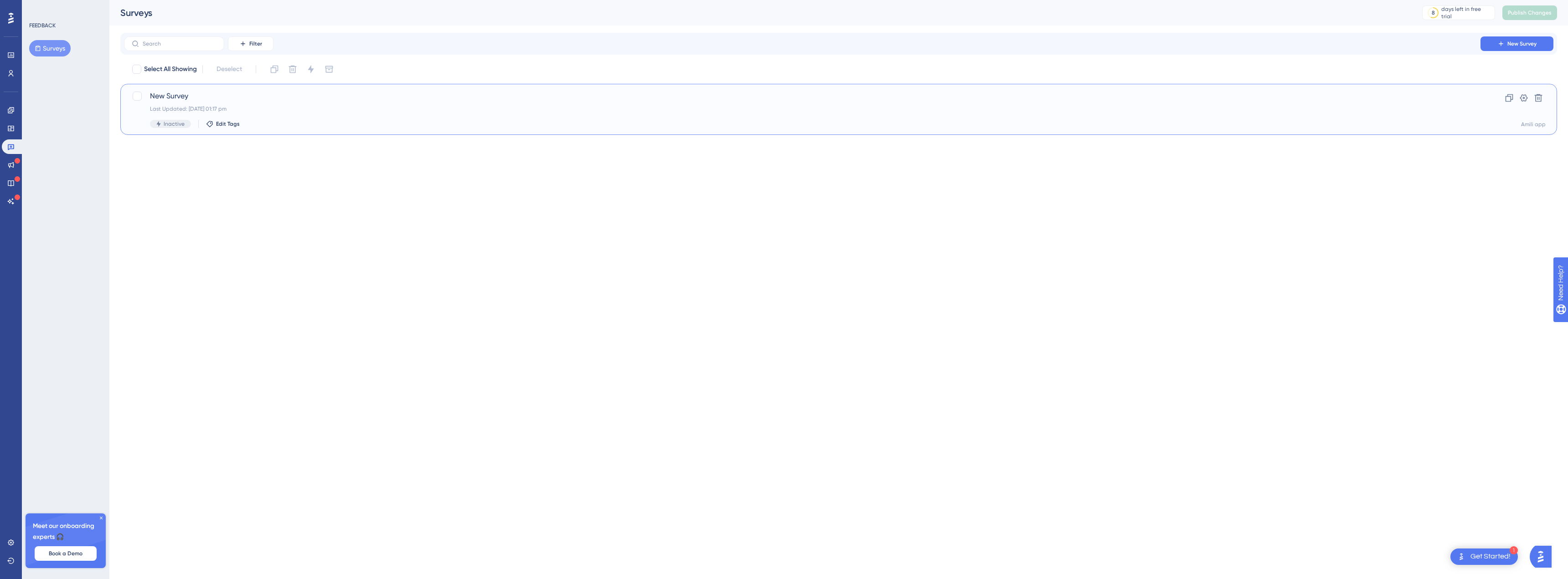
click at [183, 95] on span "New Survey" at bounding box center [802, 96] width 1304 height 11
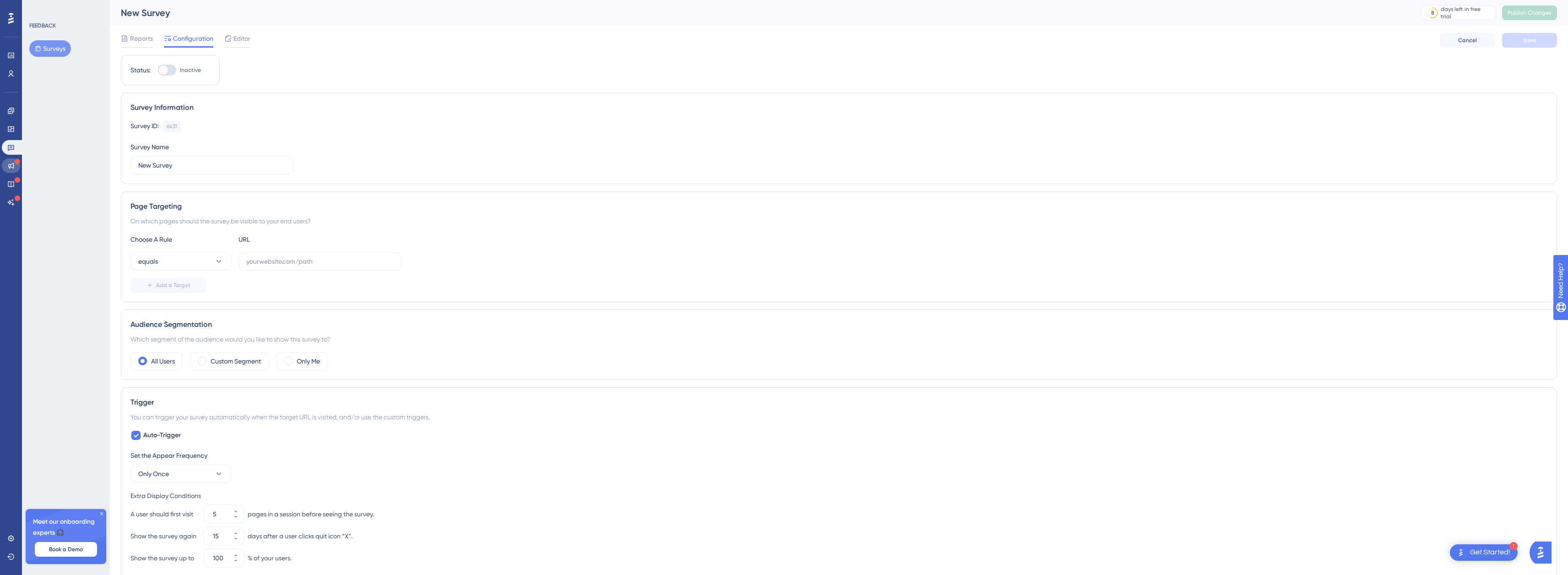
click at [14, 160] on link at bounding box center [11, 166] width 18 height 15
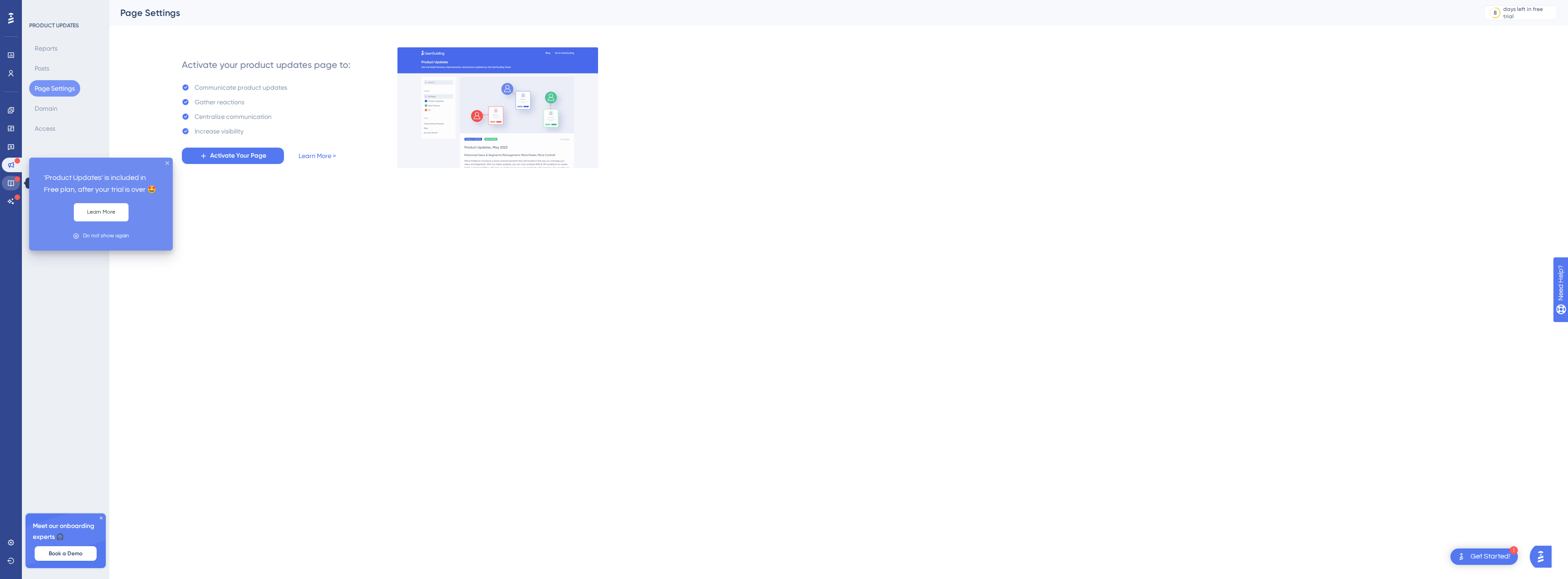
click at [9, 179] on link at bounding box center [11, 183] width 18 height 15
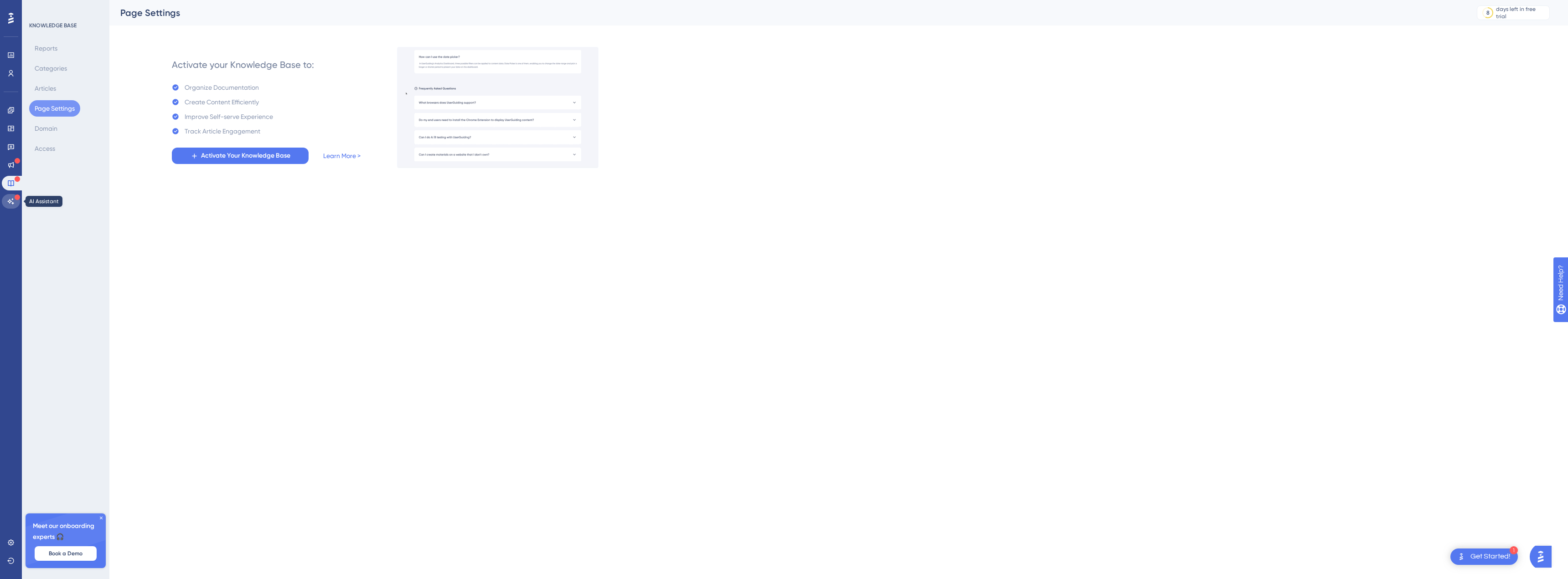
click at [9, 196] on link at bounding box center [11, 201] width 18 height 15
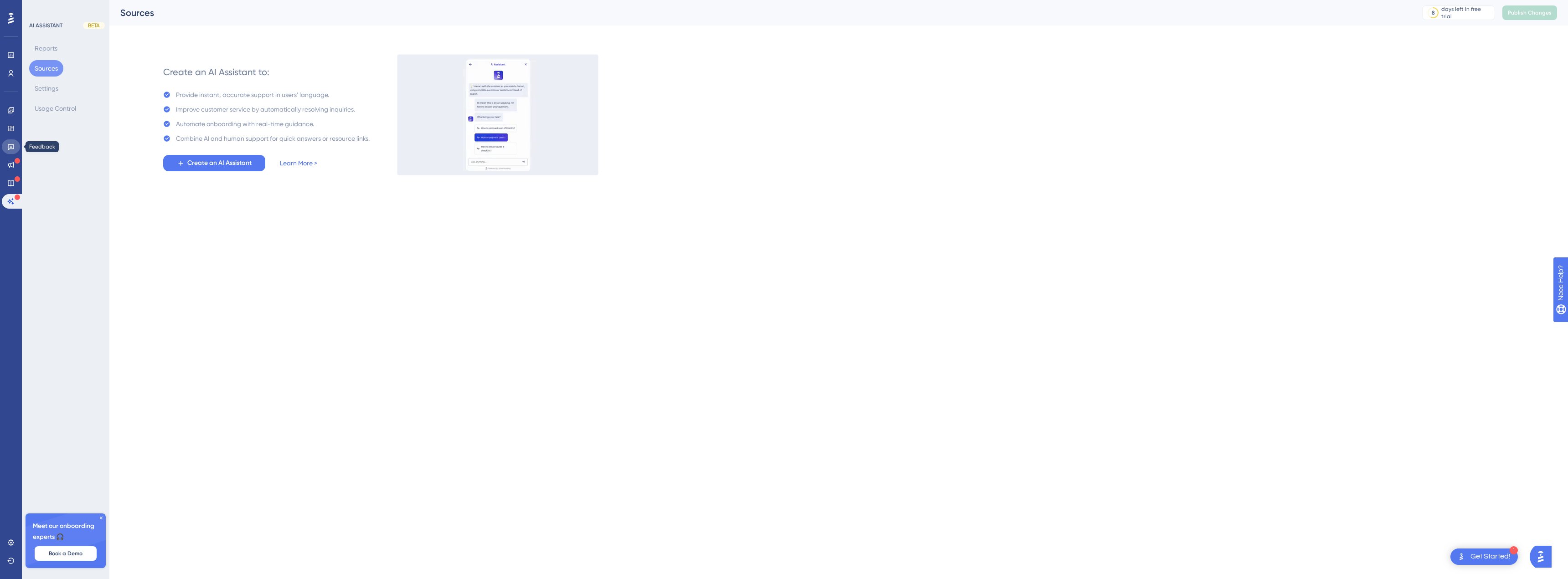
click at [12, 150] on icon at bounding box center [11, 147] width 7 height 7
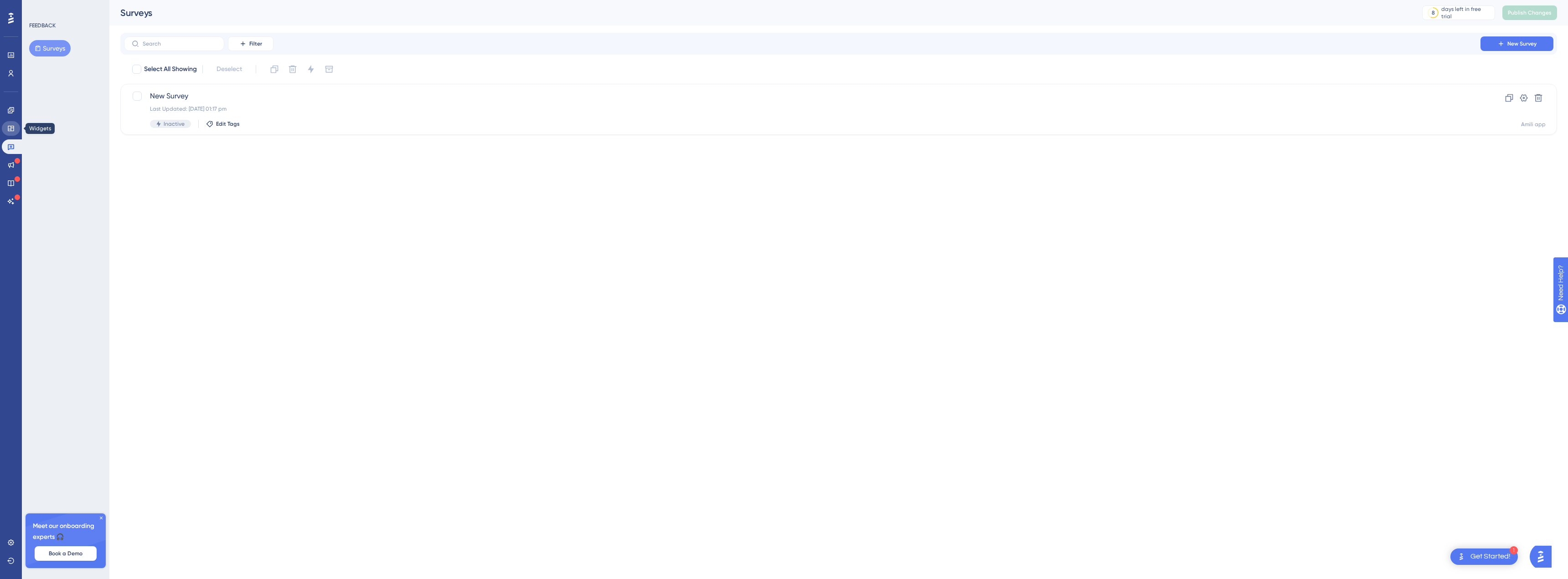
click at [10, 127] on icon at bounding box center [11, 128] width 7 height 7
click at [10, 113] on icon at bounding box center [11, 110] width 7 height 7
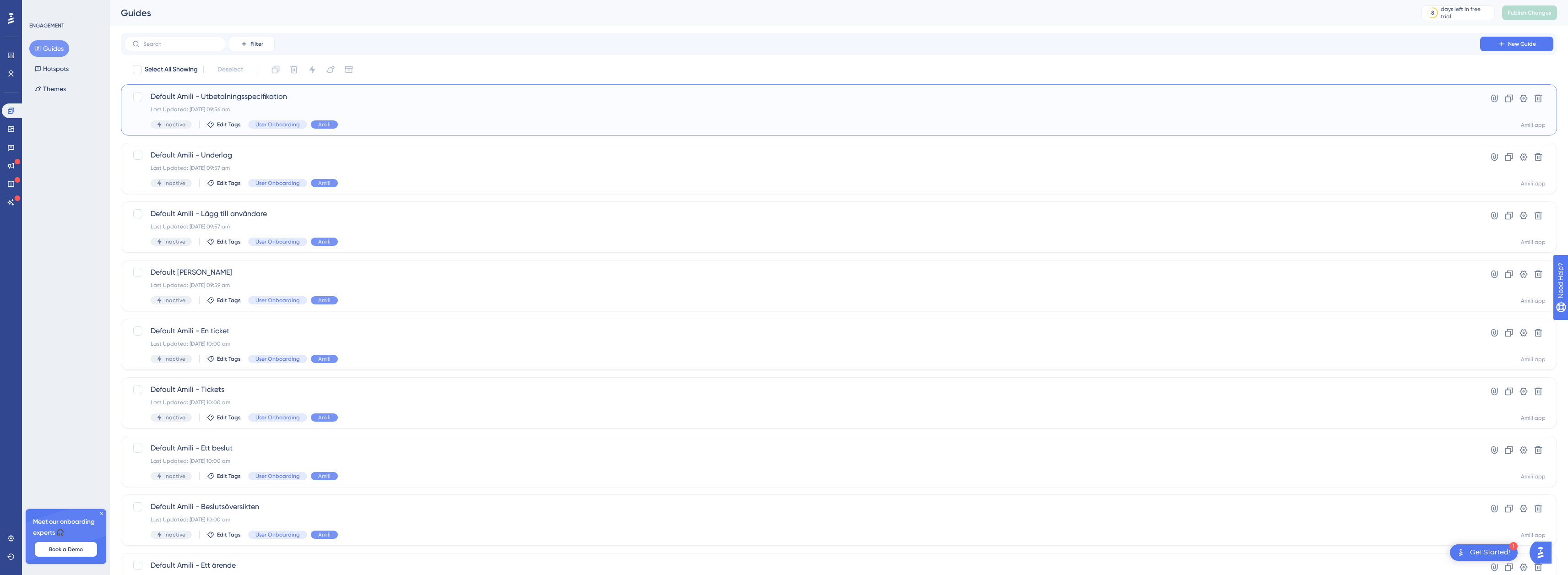
click at [1433, 91] on span "Default Amili - Utbetalningsspecifikation" at bounding box center [802, 97] width 1303 height 11
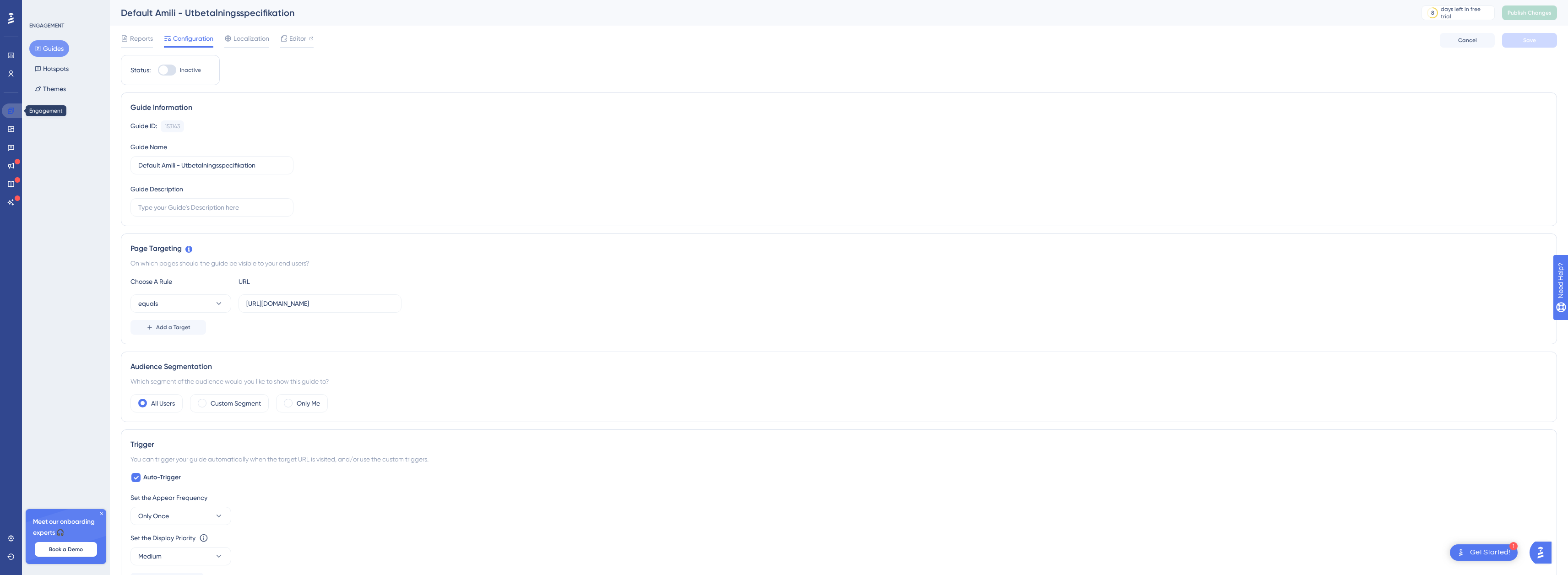
click at [7, 109] on icon at bounding box center [11, 111] width 7 height 7
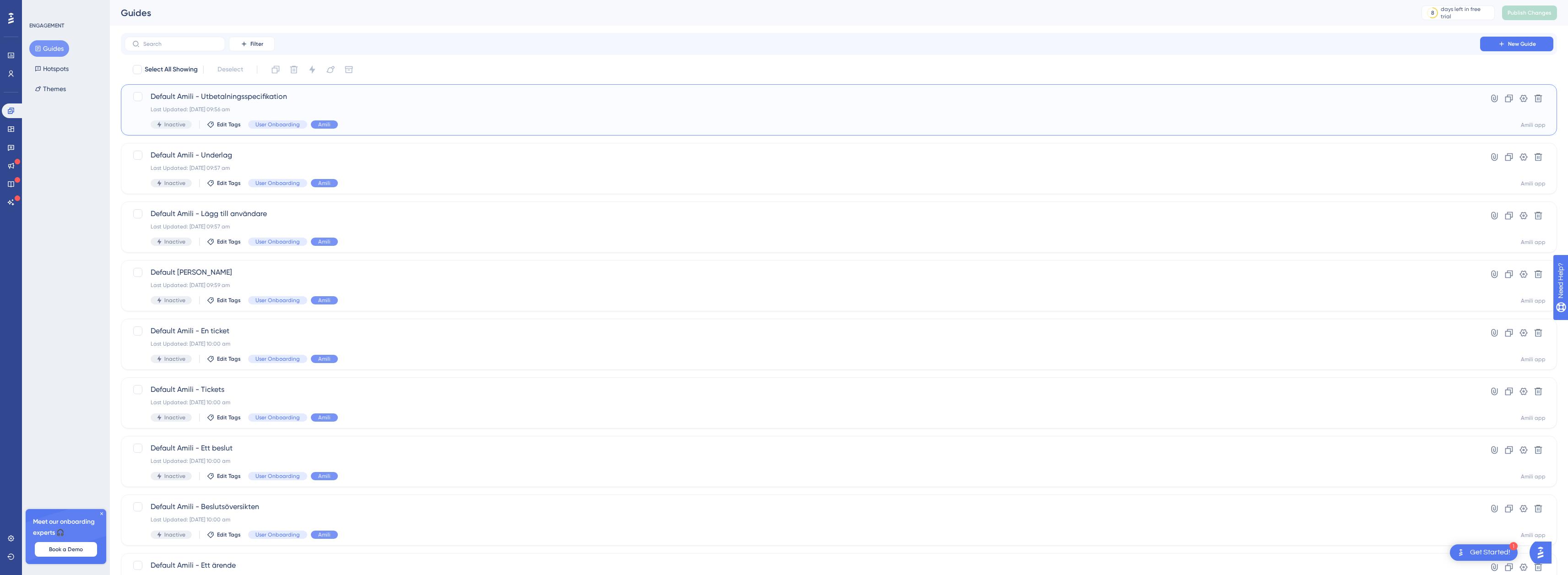
click at [218, 103] on div "Default Amili - Utbetalningsspecifikation Last Updated: 01 Oct 2025 09:56 am In…" at bounding box center [802, 109] width 1303 height 37
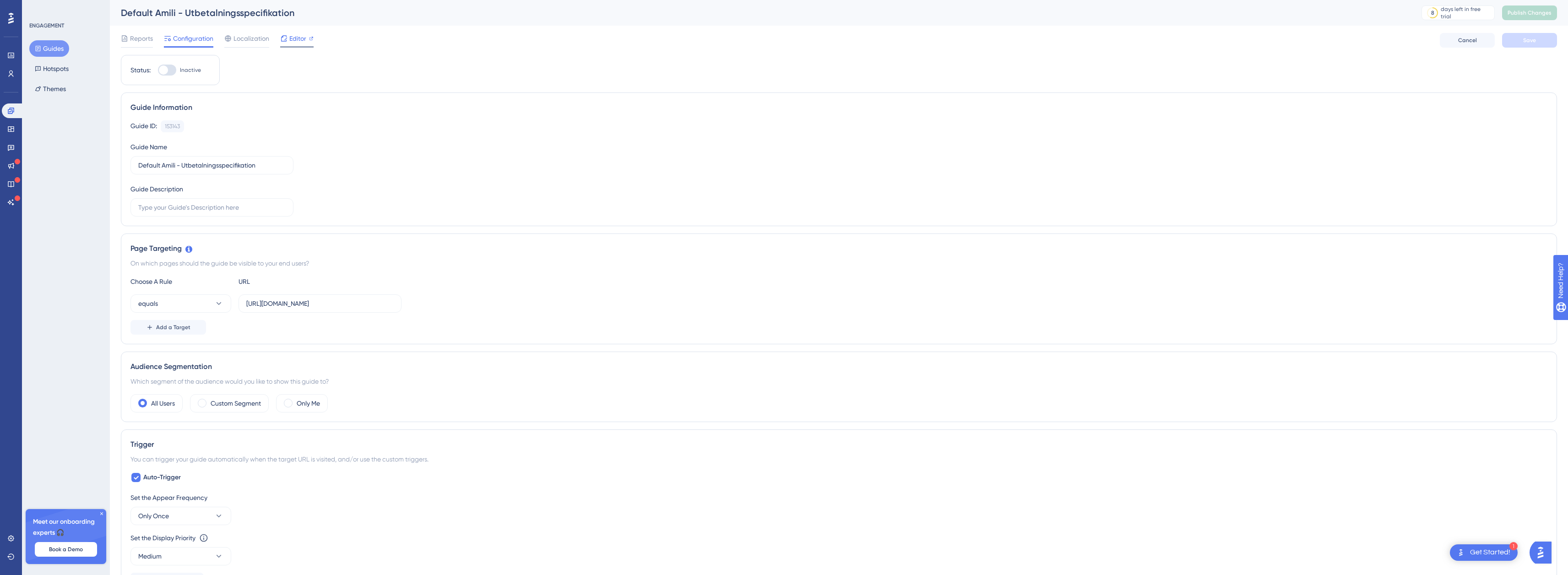
click at [292, 39] on span "Editor" at bounding box center [298, 38] width 17 height 11
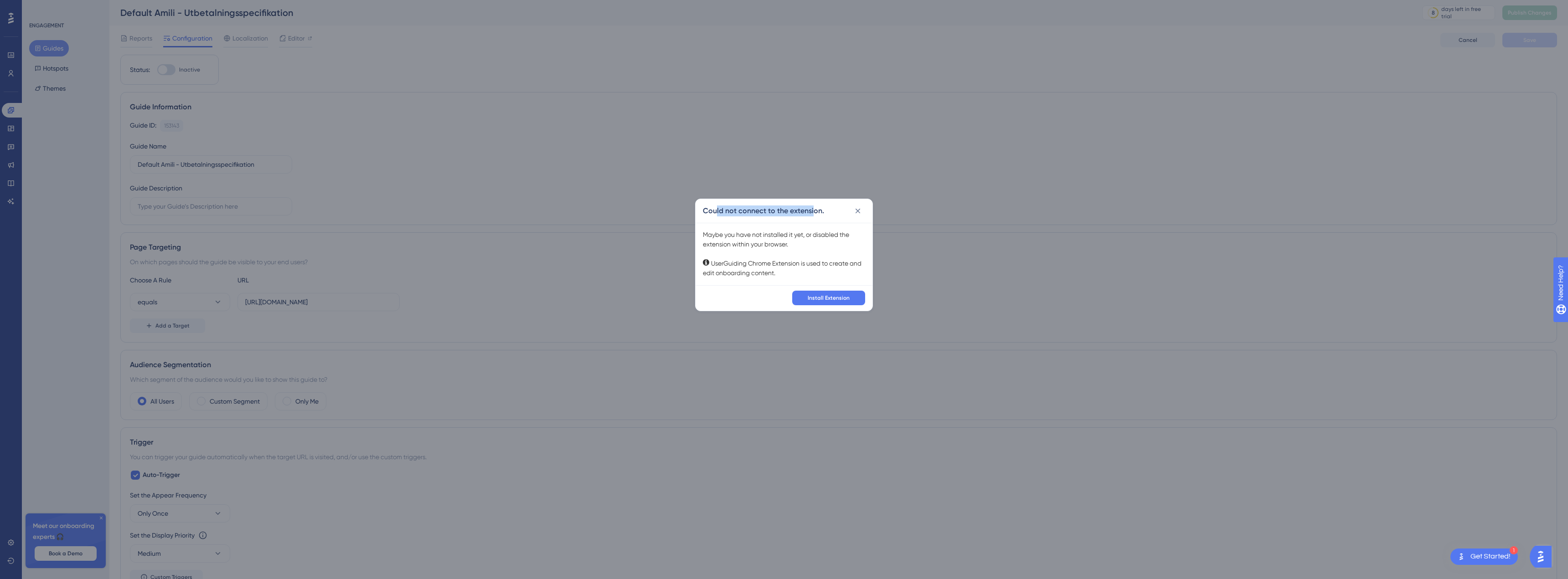
drag, startPoint x: 756, startPoint y: 214, endPoint x: 815, endPoint y: 217, distance: 59.1
click at [815, 217] on div "Could not connect to the extension." at bounding box center [784, 210] width 177 height 24
click at [838, 296] on span "Install Extension" at bounding box center [828, 298] width 42 height 7
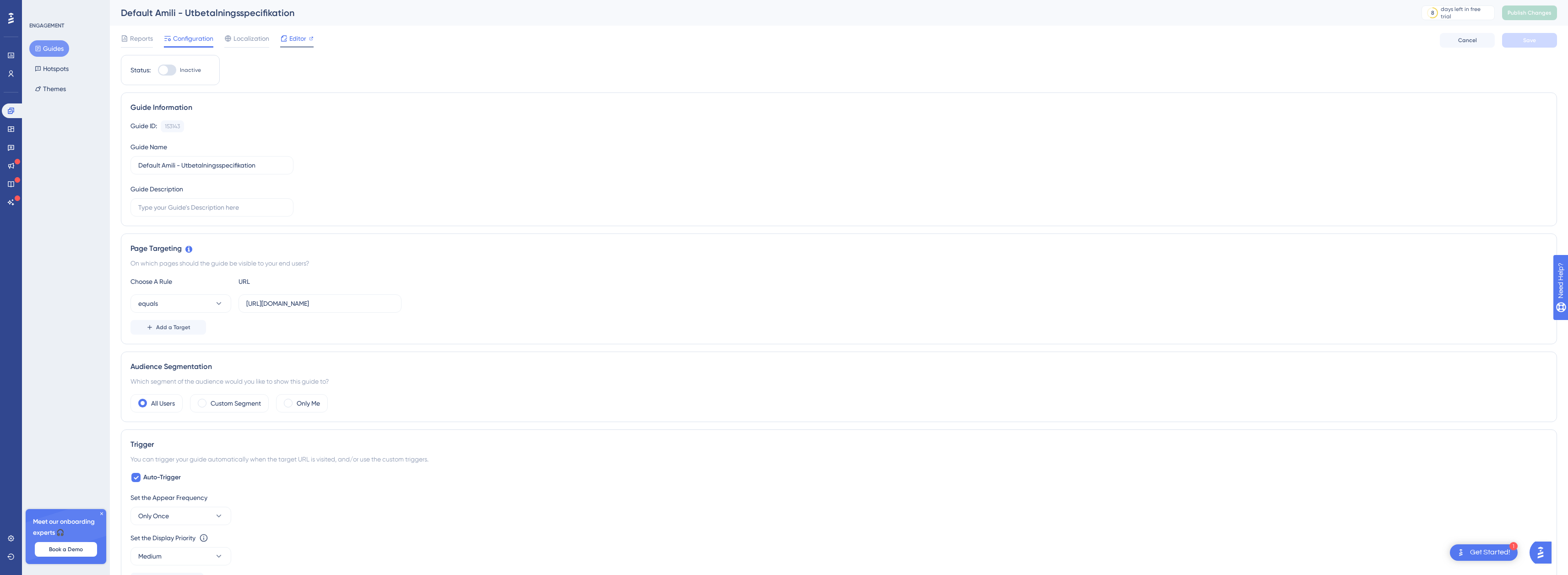
click at [289, 43] on div "Editor" at bounding box center [296, 38] width 34 height 11
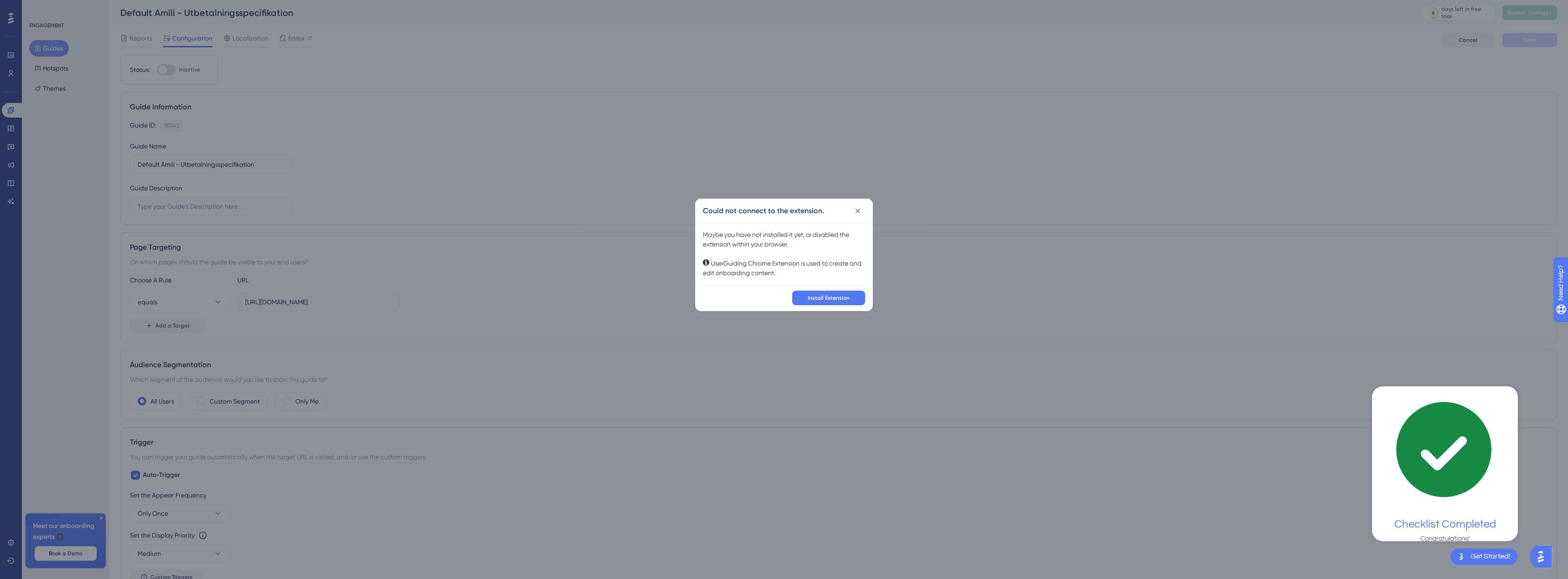
click at [1455, 519] on div "Checklist Completed" at bounding box center [1445, 524] width 102 height 13
click at [1034, 329] on div "Could not connect to the extension. Maybe you have not installed it yet, or dis…" at bounding box center [784, 290] width 1568 height 579
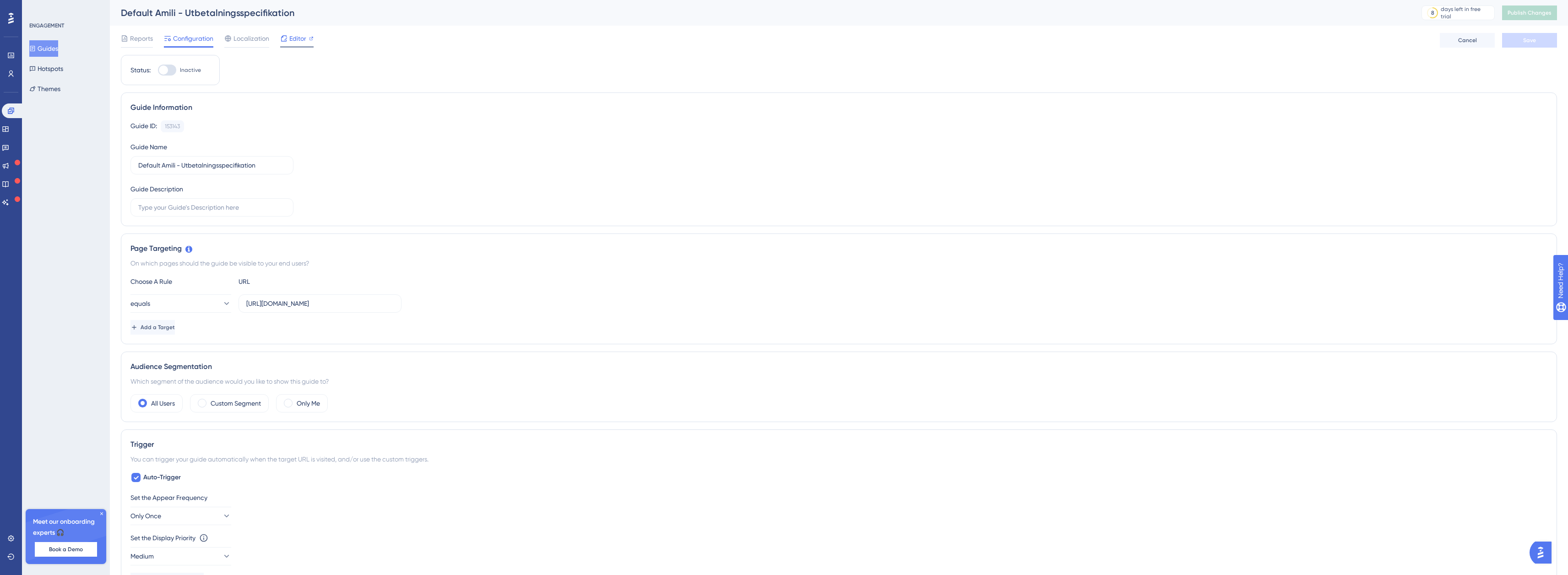
click at [293, 43] on span "Editor" at bounding box center [298, 38] width 17 height 11
click at [58, 49] on button "Guides" at bounding box center [43, 48] width 29 height 16
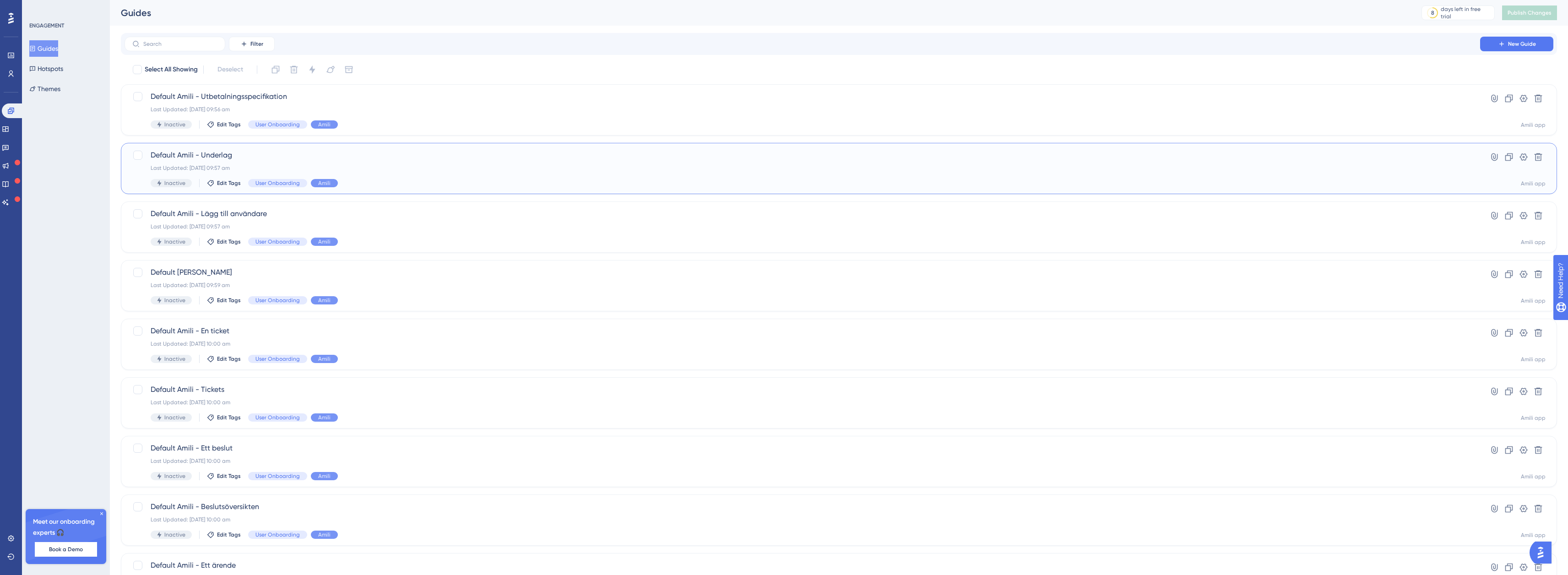
click at [208, 154] on span "Default Amili - Underlag" at bounding box center [802, 155] width 1303 height 11
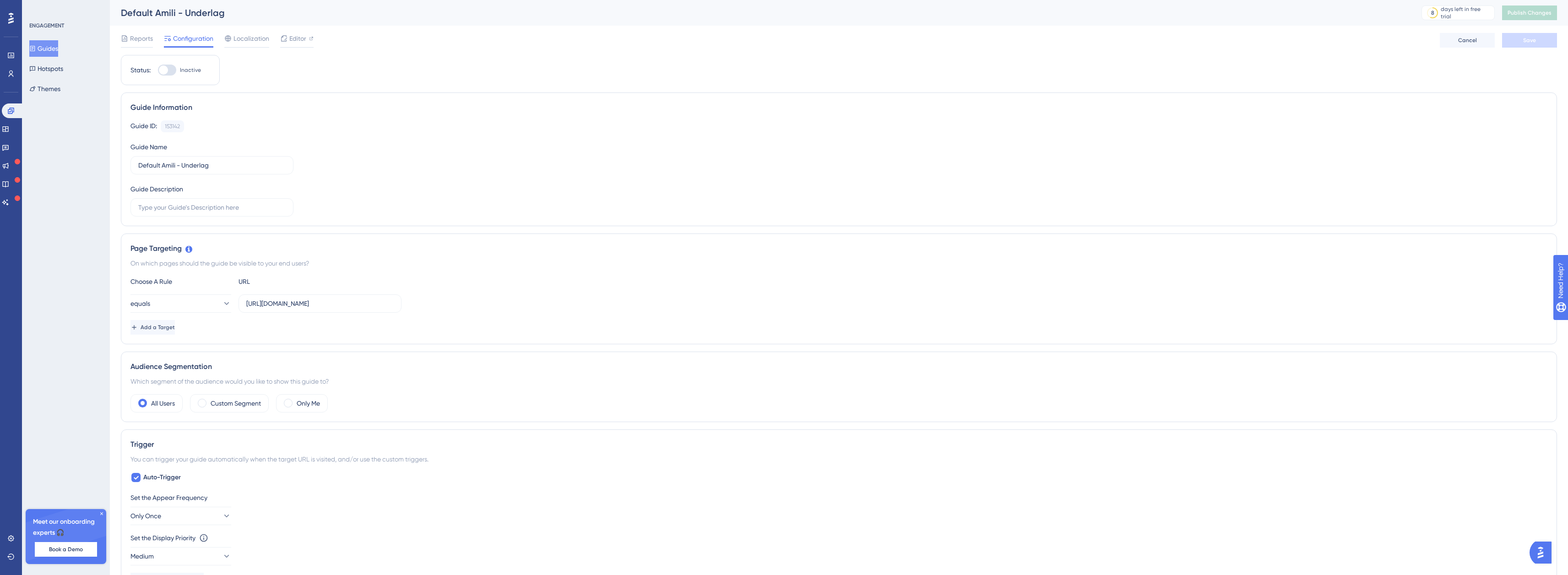
click at [292, 49] on div "Reports Configuration Localization Editor Cancel Save" at bounding box center [839, 40] width 1436 height 29
click at [296, 39] on span "Editor" at bounding box center [298, 38] width 17 height 11
drag, startPoint x: 48, startPoint y: 48, endPoint x: 51, endPoint y: 60, distance: 12.4
click at [48, 48] on button "Guides" at bounding box center [43, 48] width 29 height 16
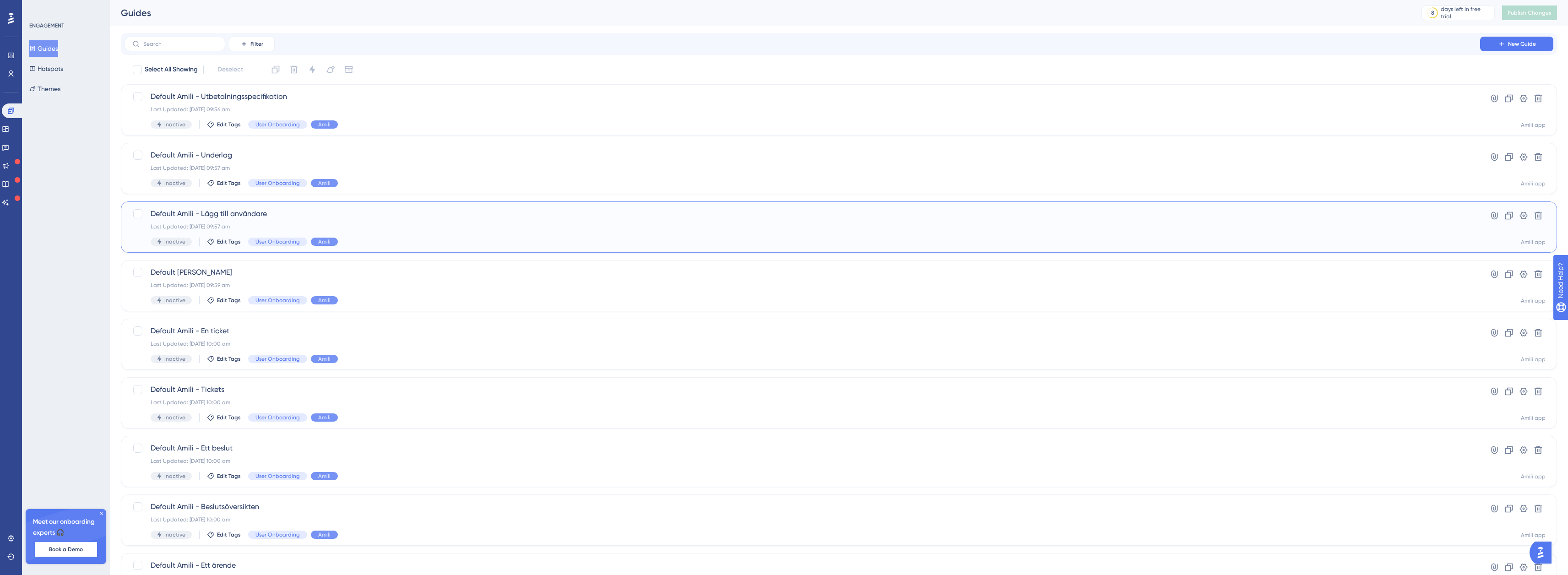
click at [230, 214] on span "Default Amili - Lägg till användare" at bounding box center [802, 214] width 1303 height 11
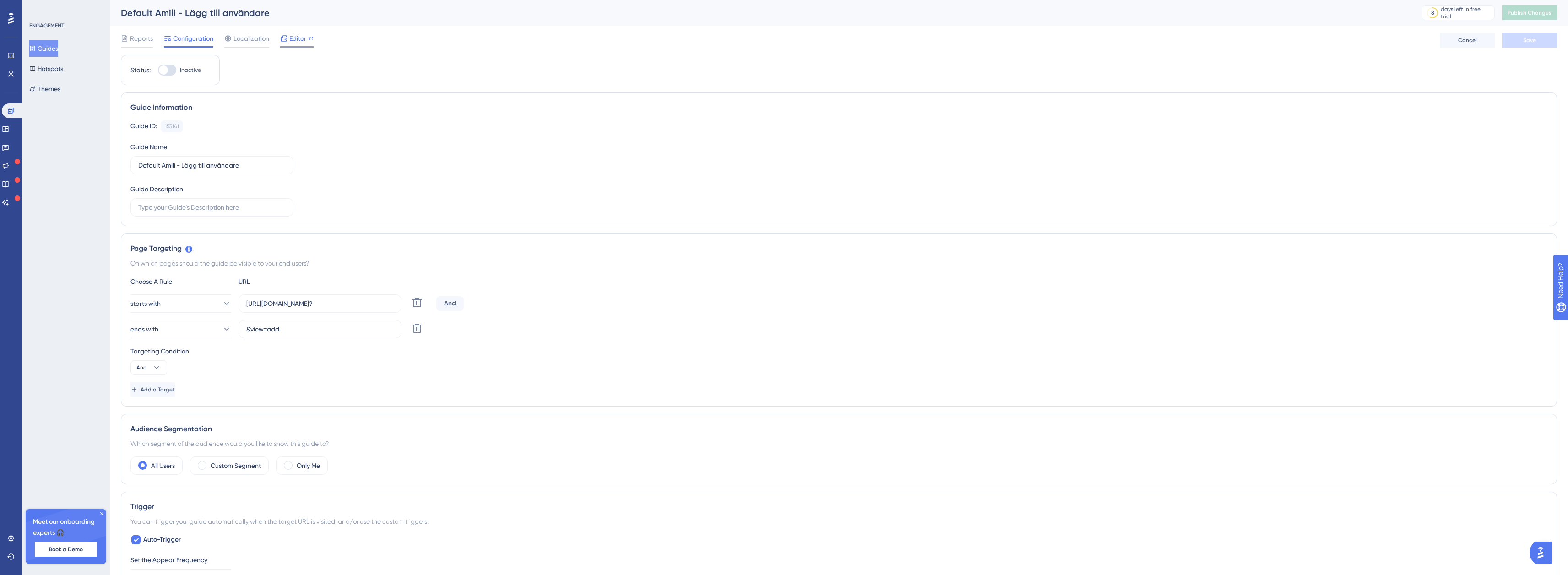
click at [301, 42] on span "Editor" at bounding box center [298, 38] width 17 height 11
click at [54, 42] on button "Guides" at bounding box center [43, 48] width 29 height 16
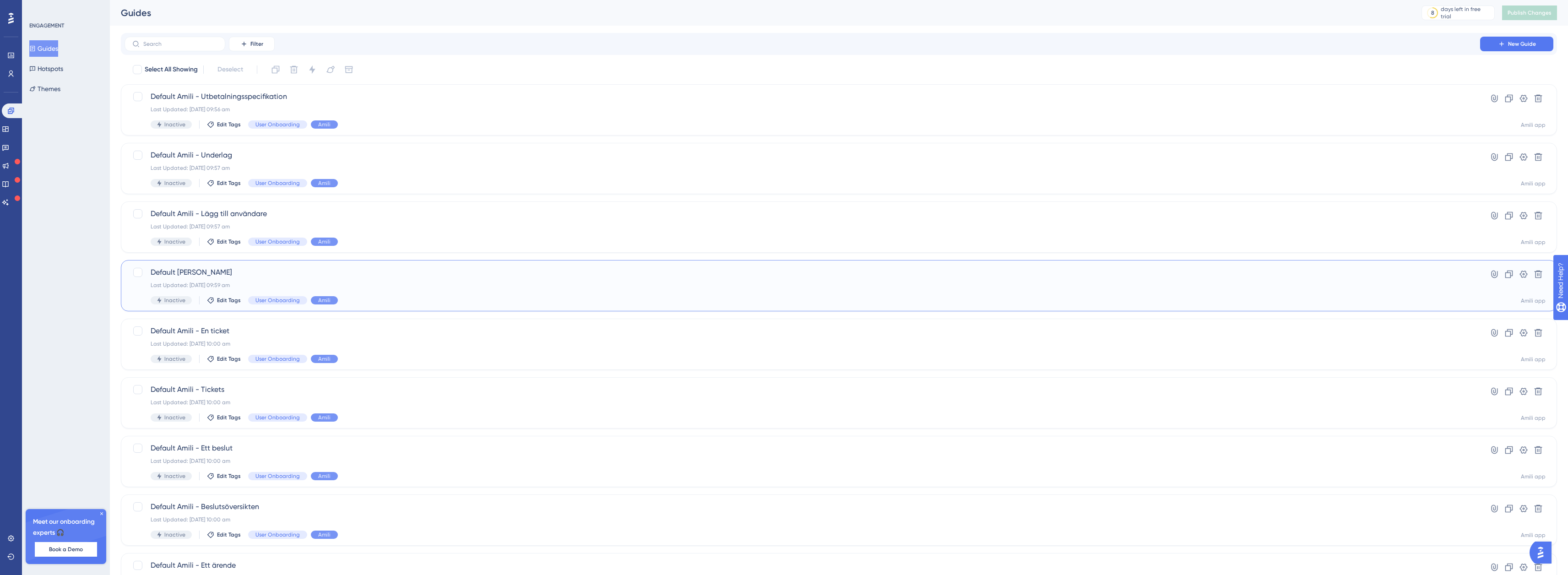
click at [242, 271] on span "Default [PERSON_NAME]" at bounding box center [802, 273] width 1303 height 11
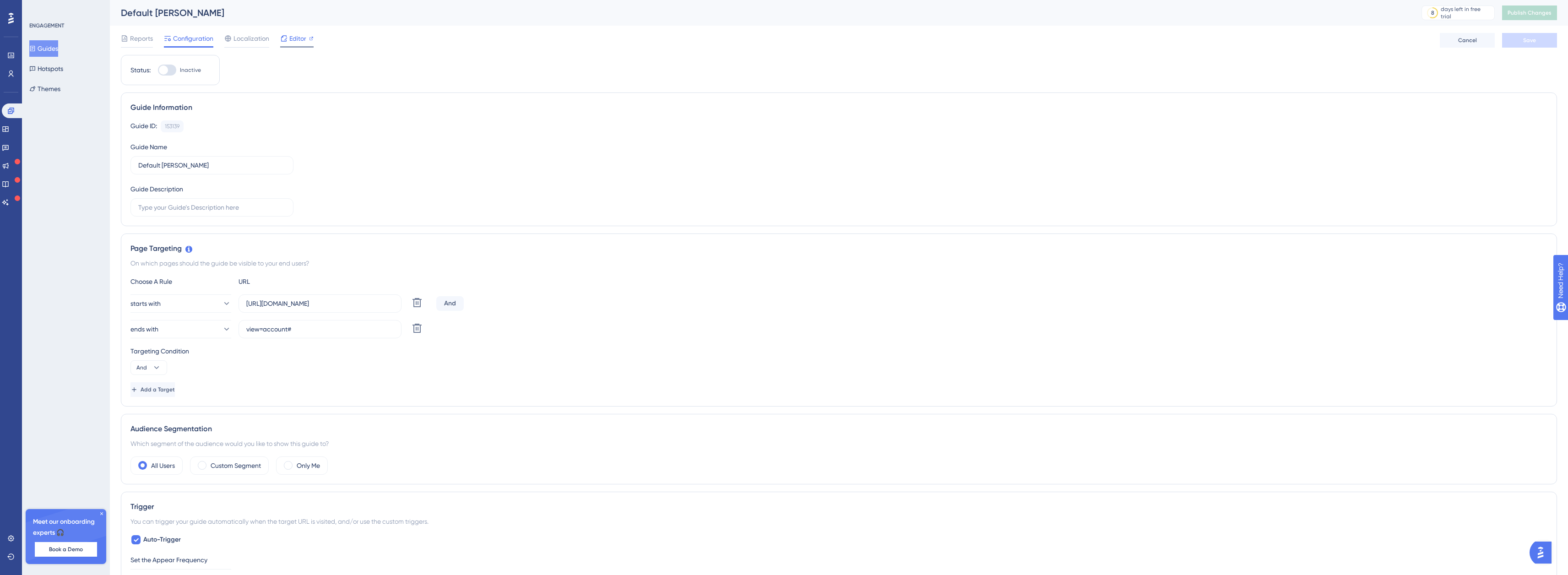
click at [299, 43] on span "Editor" at bounding box center [298, 38] width 17 height 11
click at [133, 38] on span "Reports" at bounding box center [141, 38] width 23 height 11
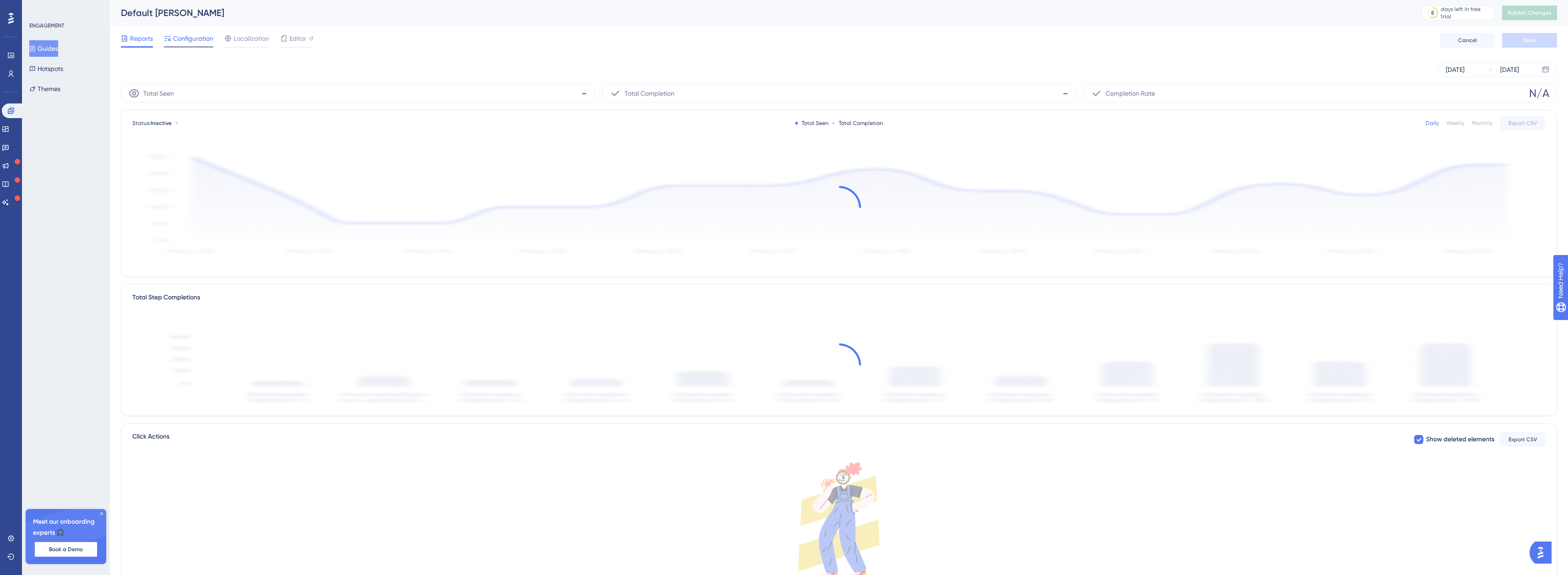
click at [179, 40] on span "Configuration" at bounding box center [193, 38] width 40 height 11
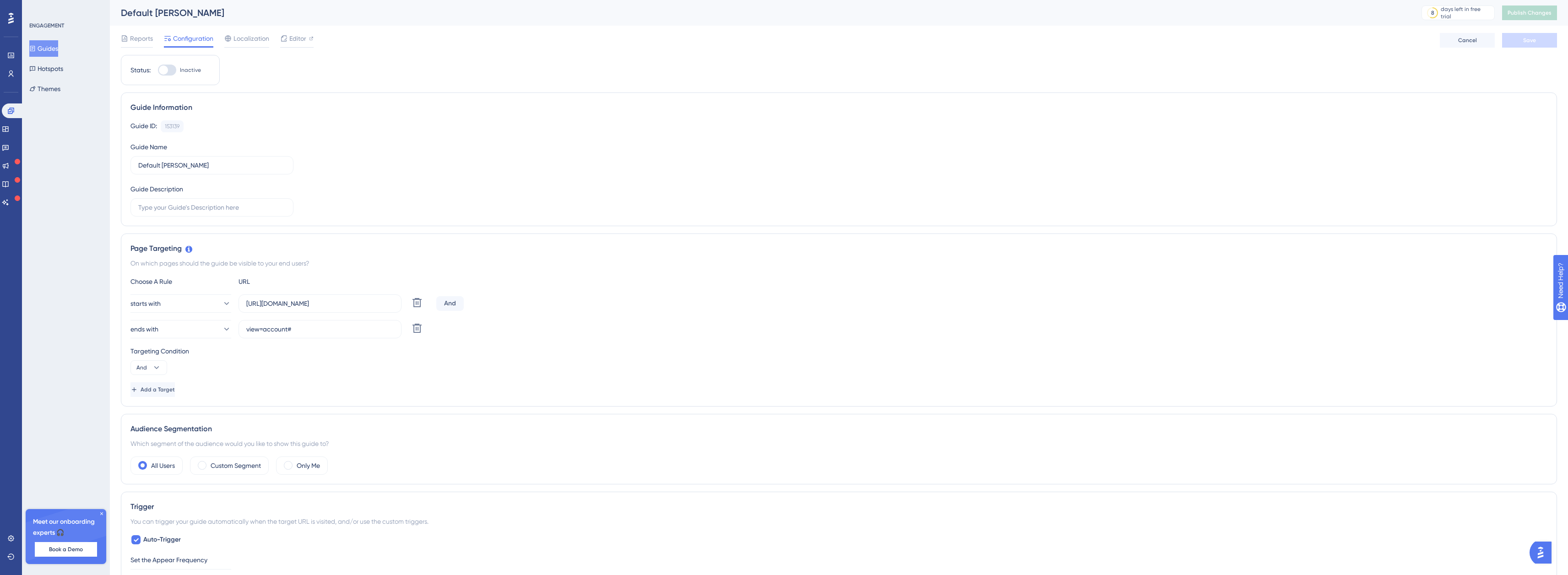
click at [49, 48] on button "Guides" at bounding box center [43, 48] width 29 height 16
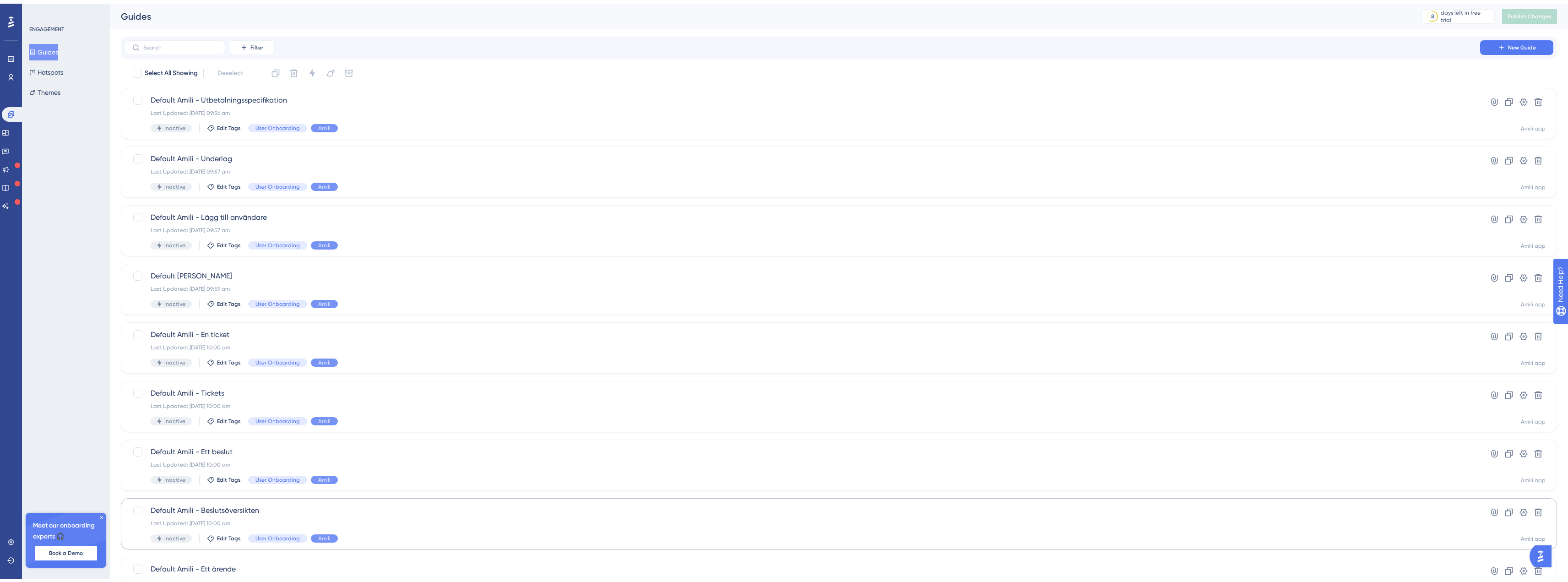
scroll to position [128, 0]
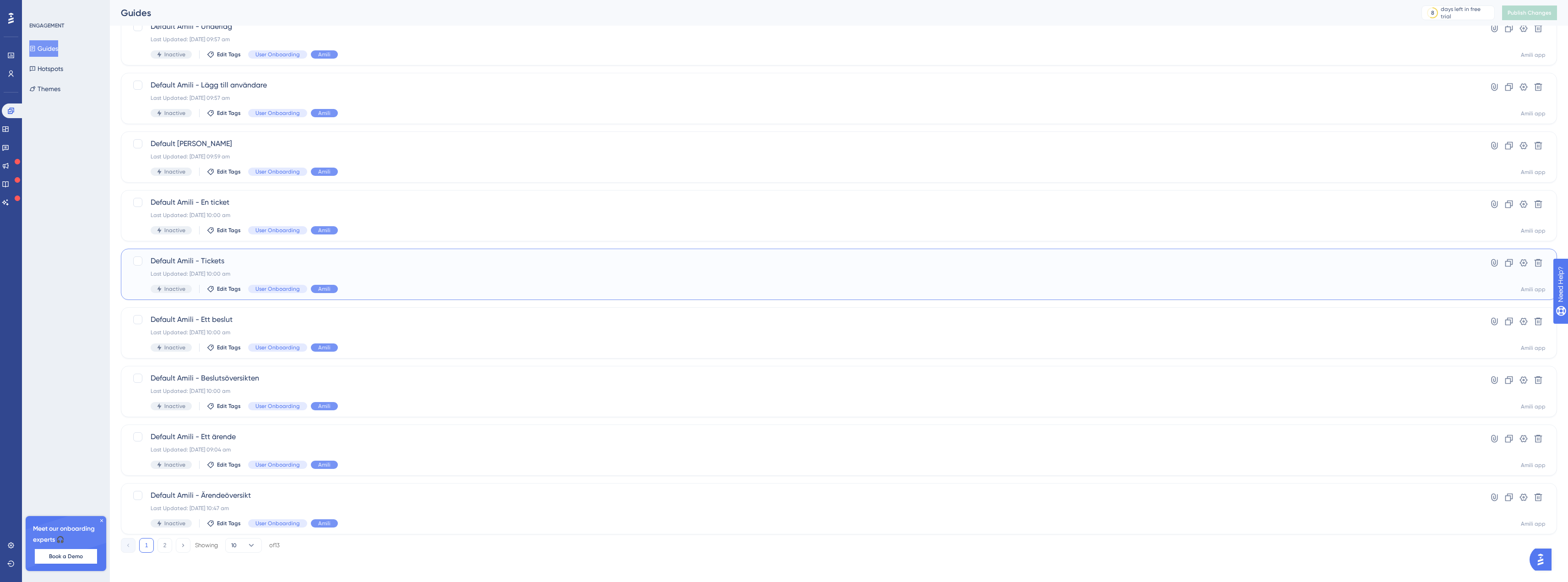
click at [246, 256] on span "Default Amili - Tickets" at bounding box center [802, 261] width 1303 height 11
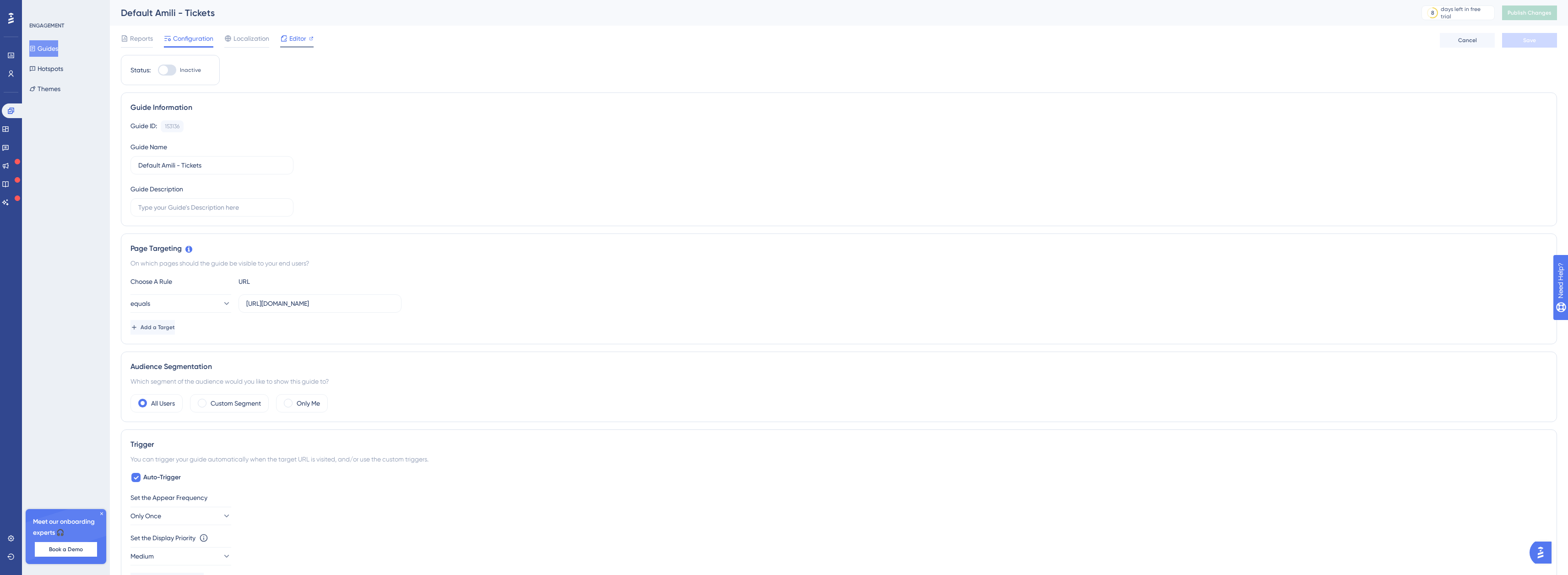
click at [290, 45] on div "Editor" at bounding box center [296, 40] width 34 height 15
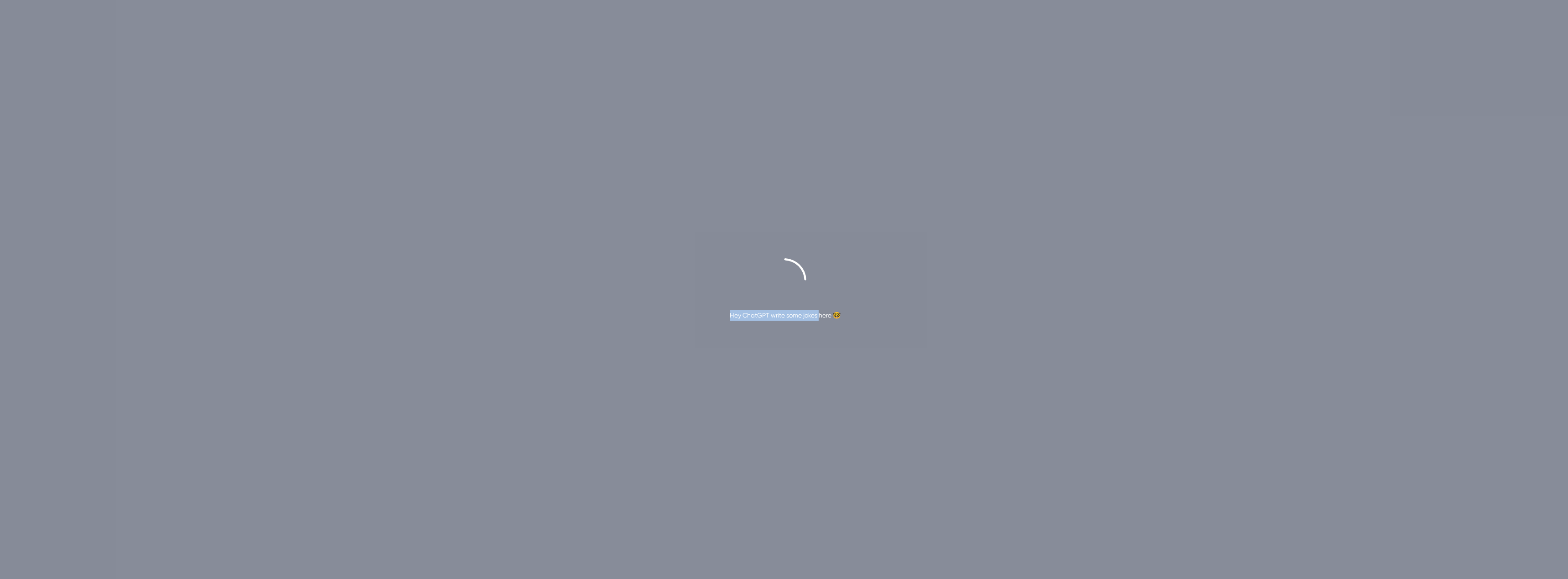
drag, startPoint x: 811, startPoint y: 316, endPoint x: 724, endPoint y: 311, distance: 87.1
click at [725, 311] on div "Hey ChatGPT write some jokes here 🤓" at bounding box center [784, 290] width 1568 height 63
click at [768, 319] on div "Hey ChatGPT write some jokes here 🤓" at bounding box center [785, 315] width 111 height 11
